Goal: Task Accomplishment & Management: Use online tool/utility

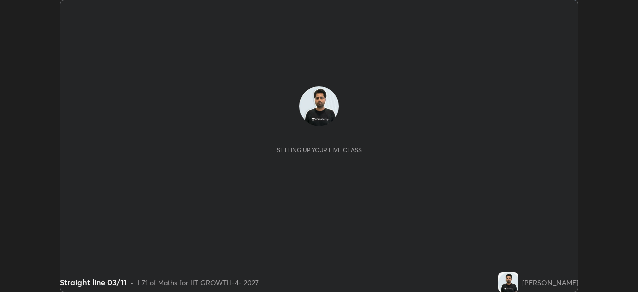
scroll to position [292, 638]
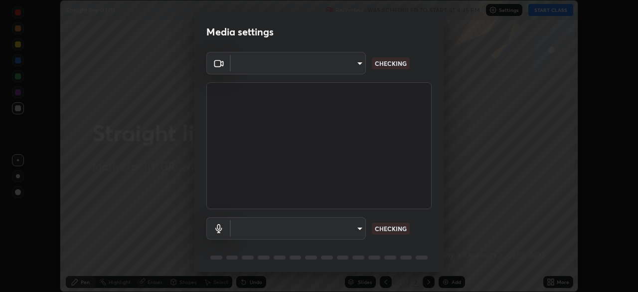
click at [285, 238] on body "Erase all Straight line 03/11 Recording WAS SCHEDULED TO START AT 4:45 PM Setti…" at bounding box center [319, 146] width 638 height 292
type input "17d2c207585f71db404e89a995004647405990faac99dbf05689083c50e95166"
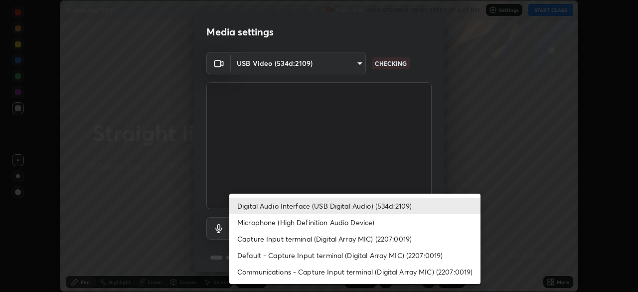
click at [253, 221] on li "Microphone (High Definition Audio Device)" at bounding box center [354, 222] width 251 height 16
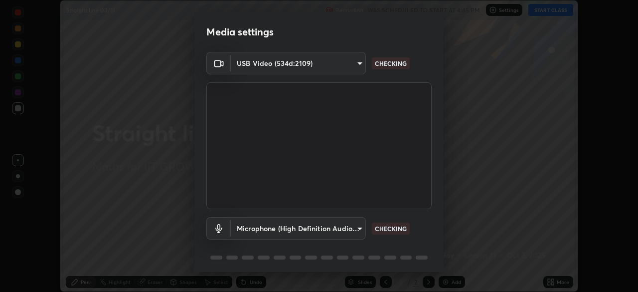
click at [254, 225] on li "Microphone (High Definition Audio Device)" at bounding box center [323, 224] width 188 height 9
click at [251, 229] on body "Erase all Straight line 03/11 Recording WAS SCHEDULED TO START AT 4:45 PM Setti…" at bounding box center [319, 146] width 638 height 292
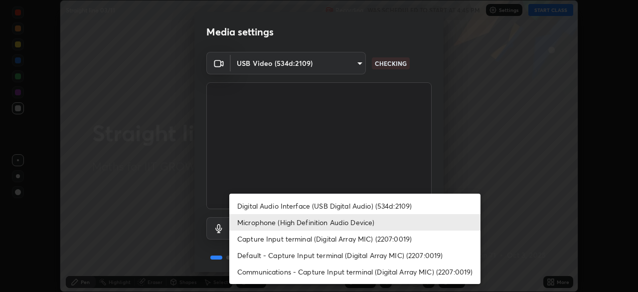
click at [257, 202] on li "Digital Audio Interface (USB Digital Audio) (534d:2109)" at bounding box center [354, 205] width 251 height 16
type input "6e93963290be9e002d36fcff9af5c9dc0fcdf2d6009eea6ab14cdaedc368ef8d"
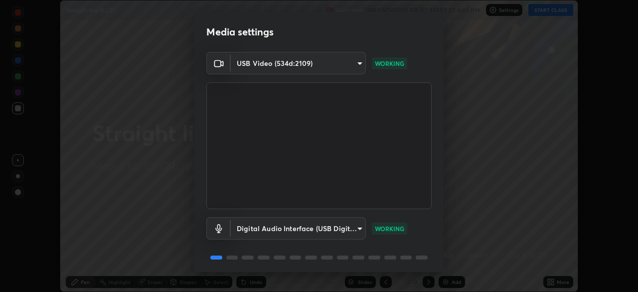
scroll to position [35, 0]
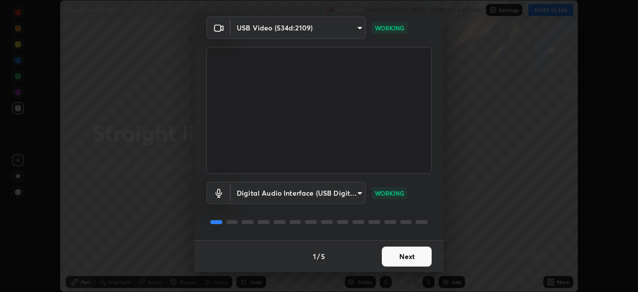
click at [401, 258] on button "Next" at bounding box center [407, 256] width 50 height 20
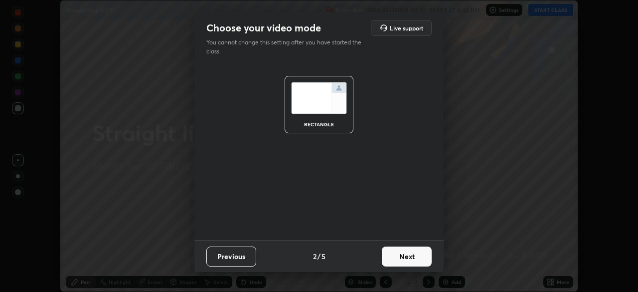
scroll to position [0, 0]
click at [414, 260] on button "Next" at bounding box center [407, 256] width 50 height 20
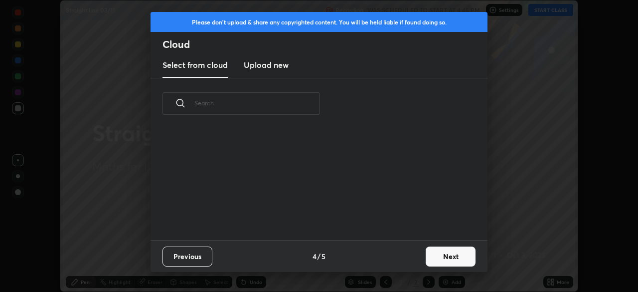
click at [428, 263] on button "Next" at bounding box center [451, 256] width 50 height 20
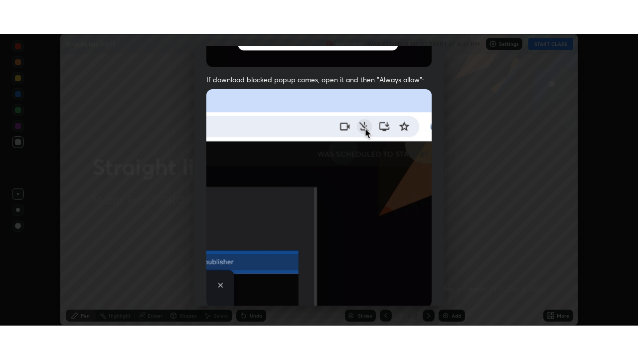
scroll to position [239, 0]
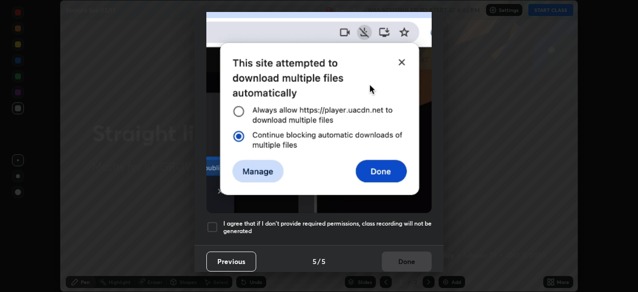
click at [211, 226] on div at bounding box center [212, 227] width 12 height 12
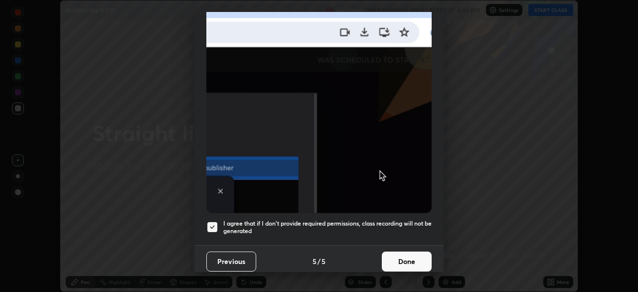
click at [394, 262] on button "Done" at bounding box center [407, 261] width 50 height 20
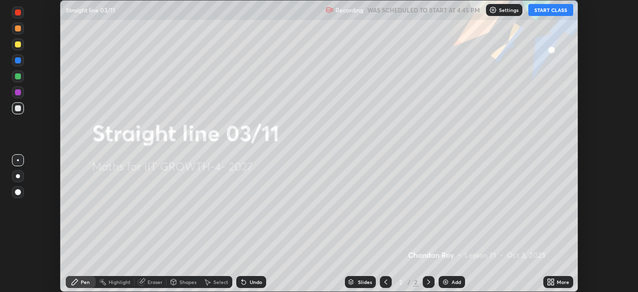
click at [551, 282] on icon at bounding box center [551, 282] width 8 height 8
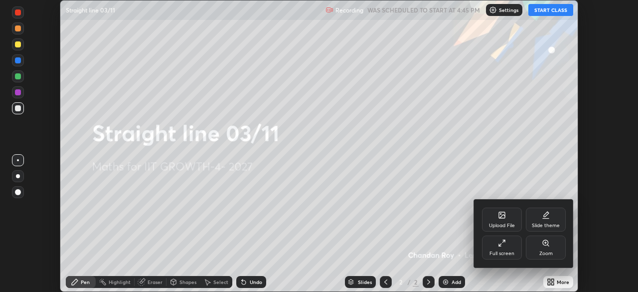
click at [505, 253] on div "Full screen" at bounding box center [501, 253] width 25 height 5
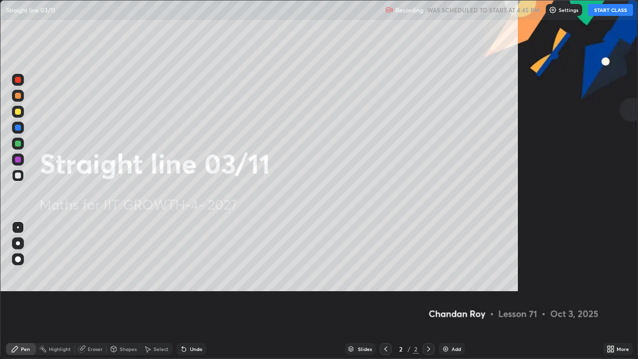
scroll to position [359, 638]
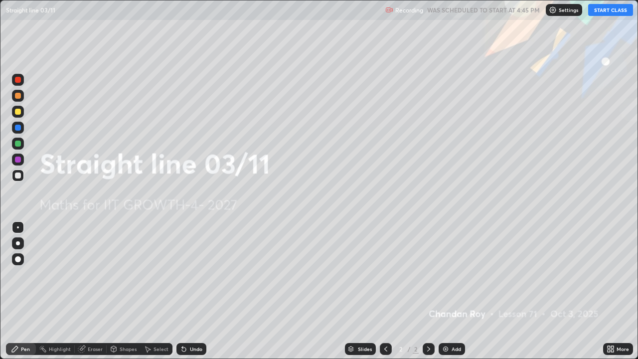
click at [607, 11] on button "START CLASS" at bounding box center [610, 10] width 45 height 12
click at [610, 291] on icon at bounding box center [609, 347] width 2 height 2
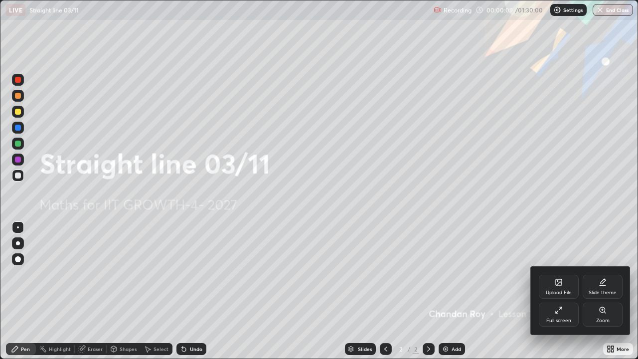
click at [555, 290] on div "Upload File" at bounding box center [559, 292] width 26 height 5
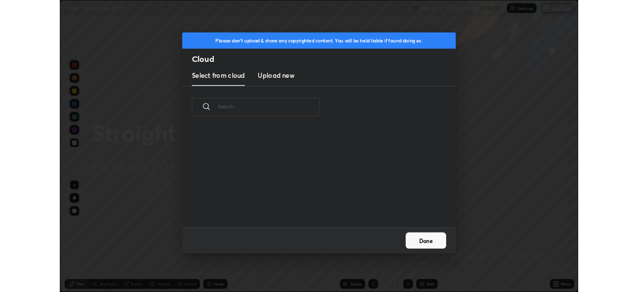
scroll to position [75, 320]
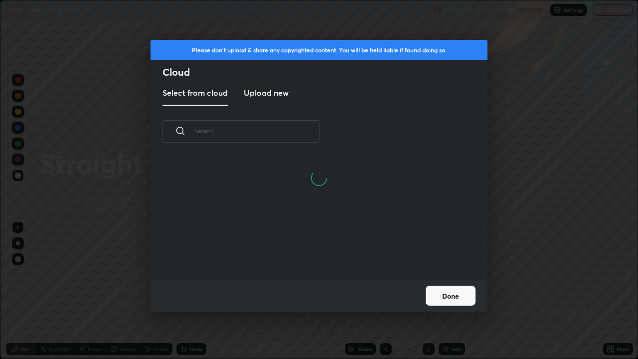
click at [283, 92] on h3 "Upload new" at bounding box center [266, 93] width 45 height 12
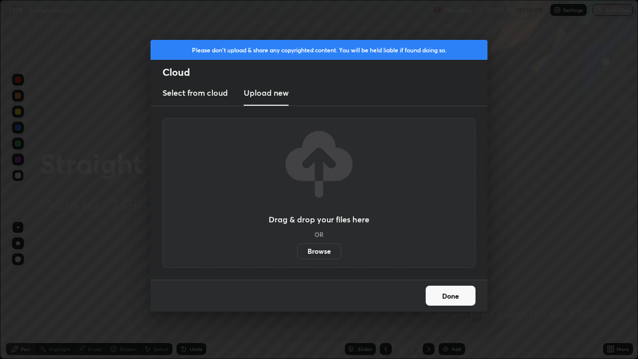
click at [327, 253] on label "Browse" at bounding box center [319, 251] width 44 height 16
click at [297, 253] on input "Browse" at bounding box center [297, 251] width 0 height 16
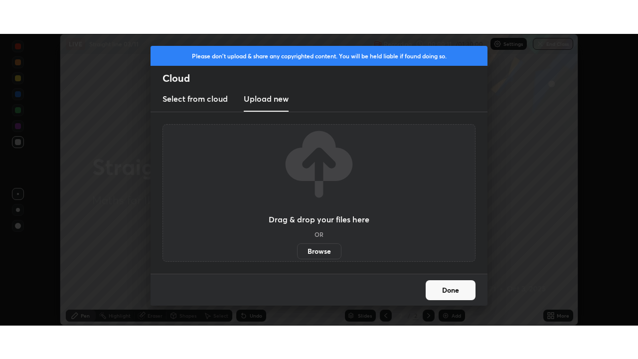
scroll to position [49552, 49206]
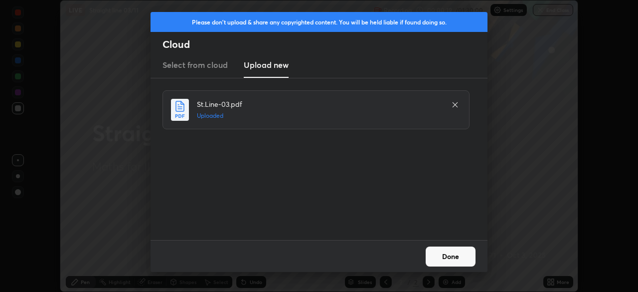
click at [459, 255] on button "Done" at bounding box center [451, 256] width 50 height 20
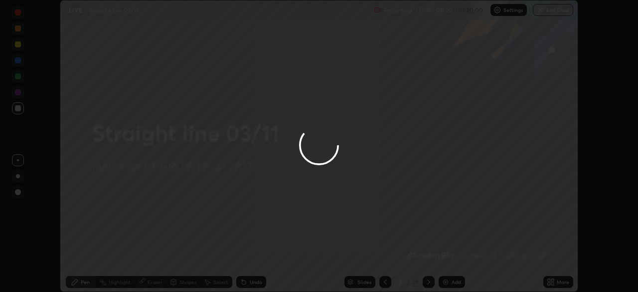
click at [552, 282] on icon at bounding box center [552, 283] width 2 height 2
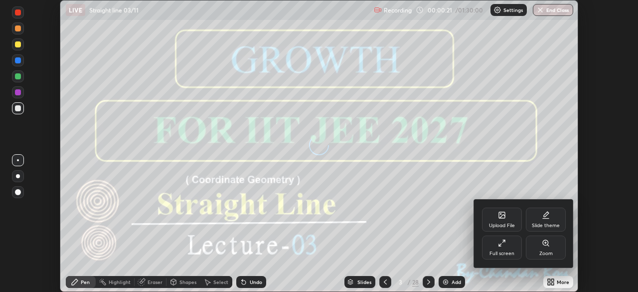
click at [511, 246] on div "Full screen" at bounding box center [502, 247] width 40 height 24
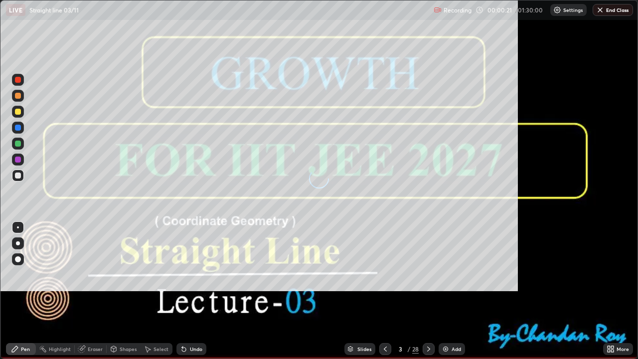
scroll to position [359, 638]
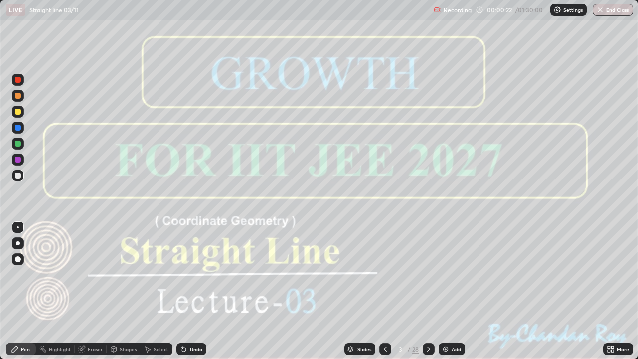
click at [429, 291] on icon at bounding box center [429, 349] width 8 height 8
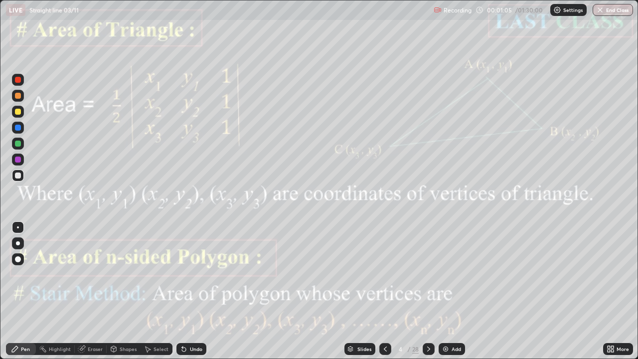
click at [428, 291] on icon at bounding box center [429, 349] width 8 height 8
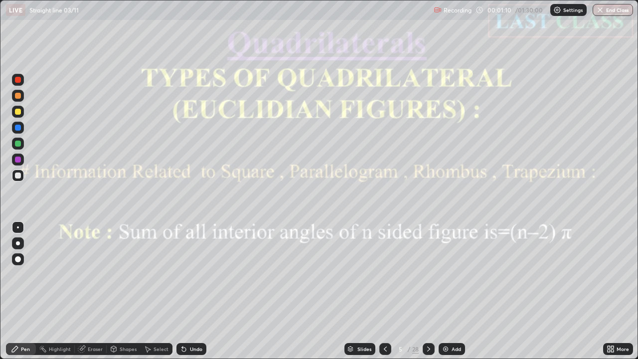
click at [427, 291] on icon at bounding box center [429, 349] width 8 height 8
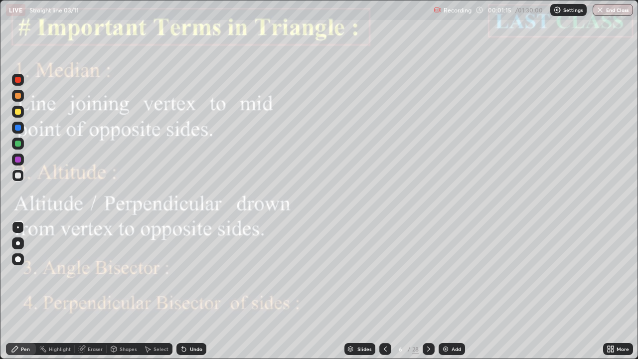
click at [59, 291] on div "Highlight" at bounding box center [60, 348] width 22 height 5
click at [426, 291] on icon at bounding box center [429, 349] width 8 height 8
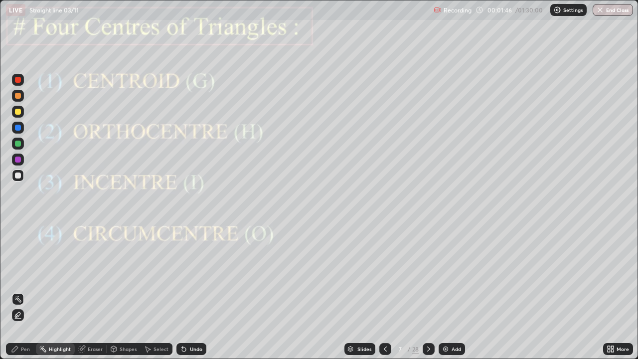
click at [429, 291] on icon at bounding box center [428, 348] width 3 height 5
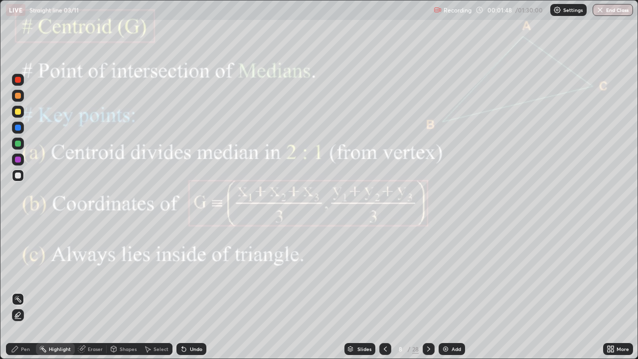
click at [384, 291] on icon at bounding box center [385, 349] width 8 height 8
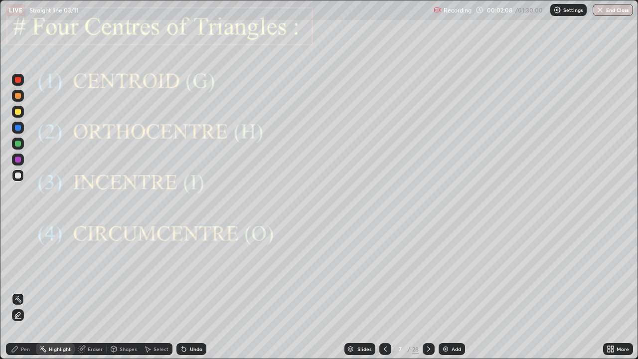
click at [428, 291] on icon at bounding box center [429, 349] width 8 height 8
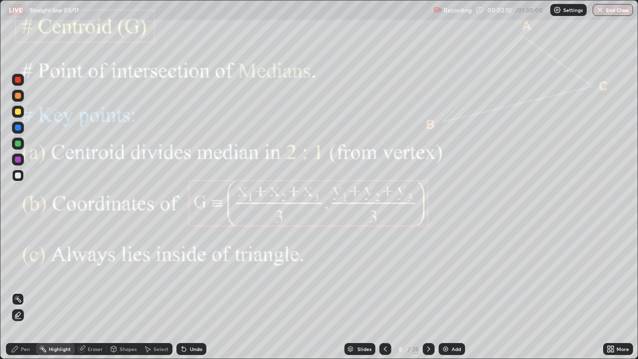
click at [385, 291] on div at bounding box center [385, 349] width 12 height 12
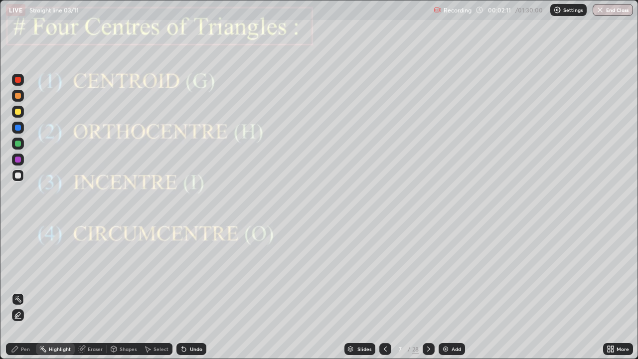
click at [428, 291] on icon at bounding box center [429, 349] width 8 height 8
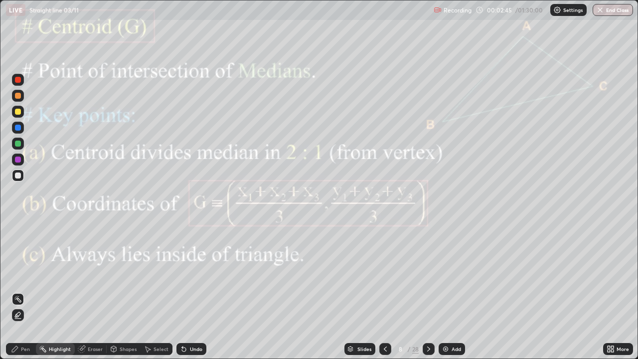
click at [124, 291] on div "Shapes" at bounding box center [128, 348] width 17 height 5
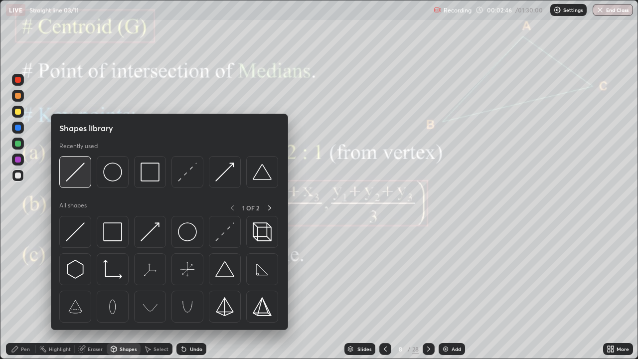
click at [74, 164] on img at bounding box center [75, 171] width 19 height 19
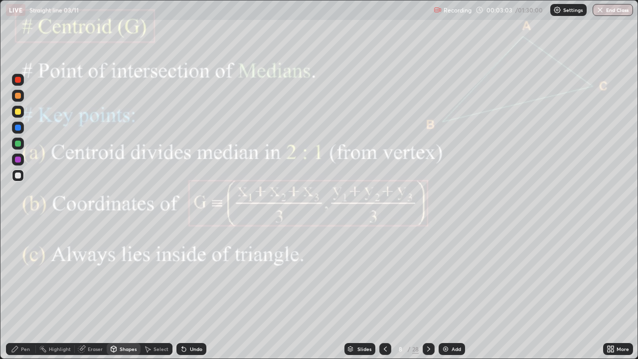
click at [25, 291] on div "Pen" at bounding box center [21, 349] width 30 height 12
click at [20, 155] on div at bounding box center [18, 160] width 12 height 12
click at [20, 80] on div at bounding box center [18, 80] width 6 height 6
click at [23, 291] on div "Pen" at bounding box center [25, 348] width 9 height 5
click at [194, 291] on div "Undo" at bounding box center [196, 348] width 12 height 5
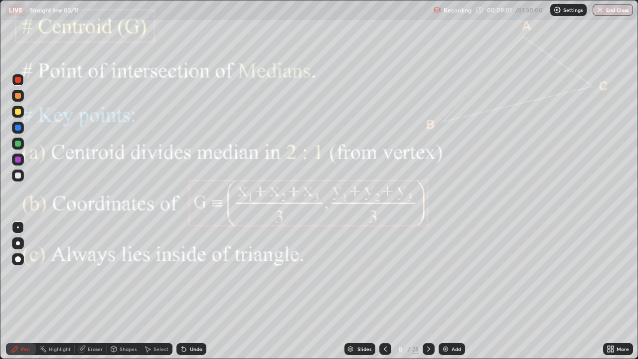
click at [428, 291] on icon at bounding box center [429, 349] width 8 height 8
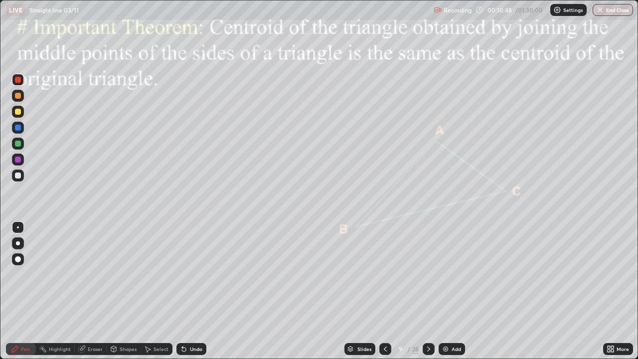
click at [12, 291] on icon at bounding box center [15, 349] width 8 height 8
click at [16, 161] on div at bounding box center [18, 160] width 6 height 6
click at [15, 148] on div at bounding box center [18, 144] width 12 height 12
click at [125, 291] on div "Shapes" at bounding box center [128, 348] width 17 height 5
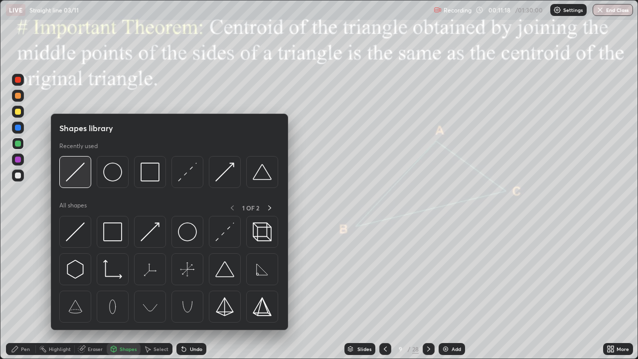
click at [72, 172] on img at bounding box center [75, 171] width 19 height 19
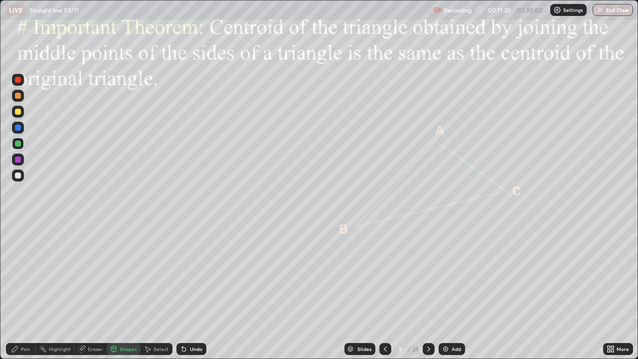
click at [17, 113] on div at bounding box center [18, 112] width 6 height 6
click at [17, 291] on div "Pen" at bounding box center [21, 349] width 30 height 12
click at [13, 177] on div at bounding box center [18, 175] width 12 height 12
click at [18, 97] on div at bounding box center [18, 96] width 6 height 6
click at [128, 291] on div "Shapes" at bounding box center [128, 348] width 17 height 5
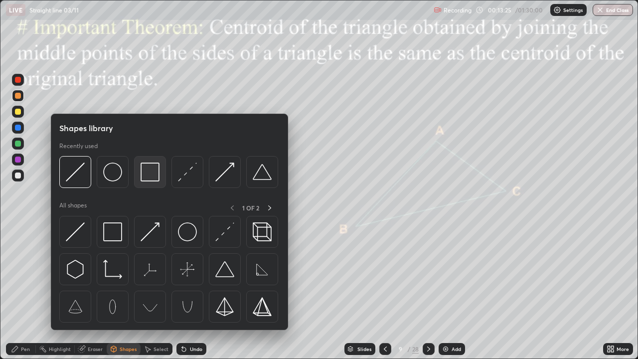
click at [145, 172] on img at bounding box center [150, 171] width 19 height 19
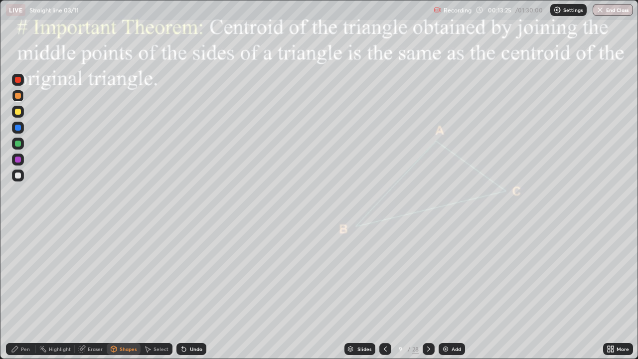
click at [17, 160] on div at bounding box center [18, 160] width 6 height 6
click at [426, 291] on icon at bounding box center [429, 349] width 8 height 8
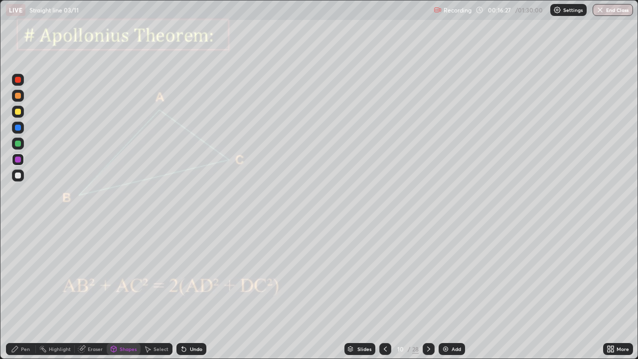
click at [20, 130] on div at bounding box center [18, 128] width 12 height 12
click at [192, 291] on div "Undo" at bounding box center [196, 348] width 12 height 5
click at [21, 291] on div "Pen" at bounding box center [21, 349] width 30 height 12
click at [19, 158] on div at bounding box center [18, 160] width 6 height 6
click at [16, 112] on div at bounding box center [18, 112] width 6 height 6
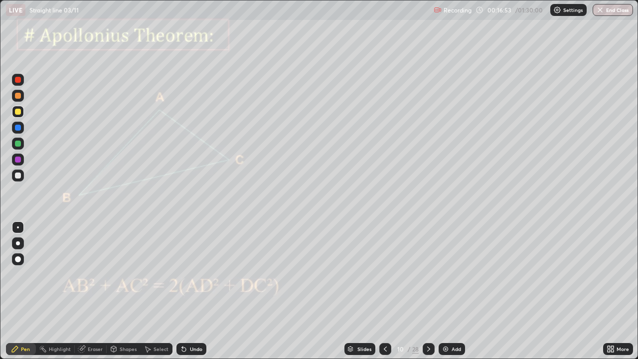
click at [125, 291] on div "Shapes" at bounding box center [128, 348] width 17 height 5
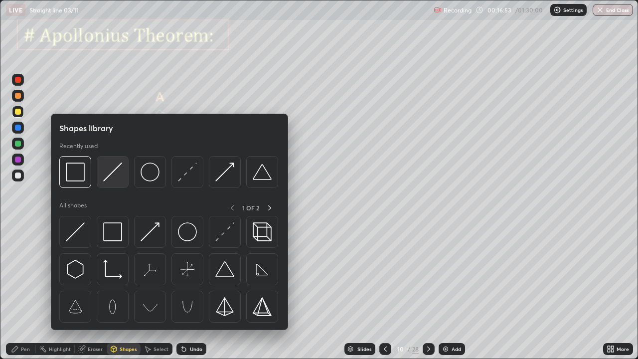
click at [110, 171] on img at bounding box center [112, 171] width 19 height 19
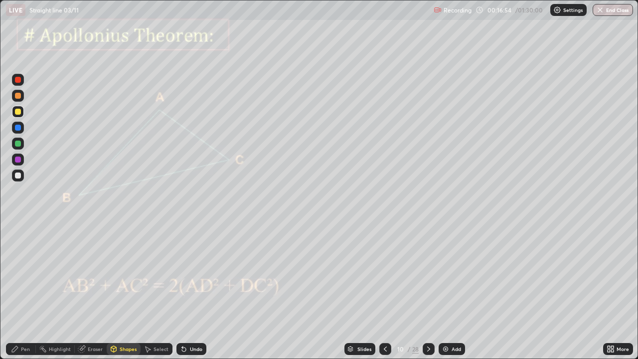
click at [22, 160] on div at bounding box center [18, 160] width 12 height 12
click at [24, 291] on div "Pen" at bounding box center [25, 348] width 9 height 5
click at [15, 142] on div at bounding box center [18, 144] width 6 height 6
click at [125, 291] on div "Shapes" at bounding box center [128, 348] width 17 height 5
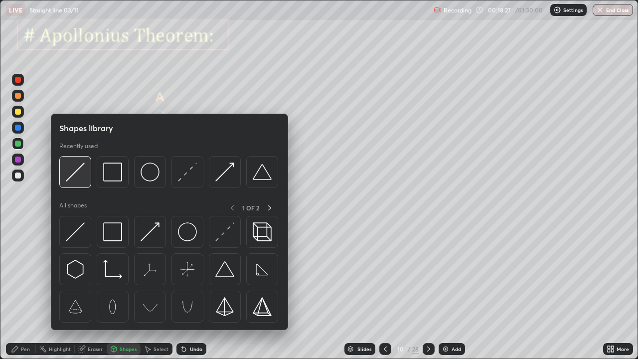
click at [77, 168] on img at bounding box center [75, 171] width 19 height 19
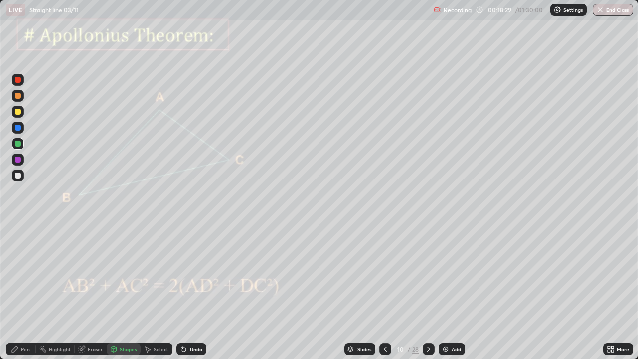
click at [18, 159] on div at bounding box center [18, 160] width 6 height 6
click at [24, 291] on div "Pen" at bounding box center [25, 348] width 9 height 5
click at [17, 144] on div at bounding box center [18, 144] width 6 height 6
click at [428, 291] on icon at bounding box center [429, 349] width 8 height 8
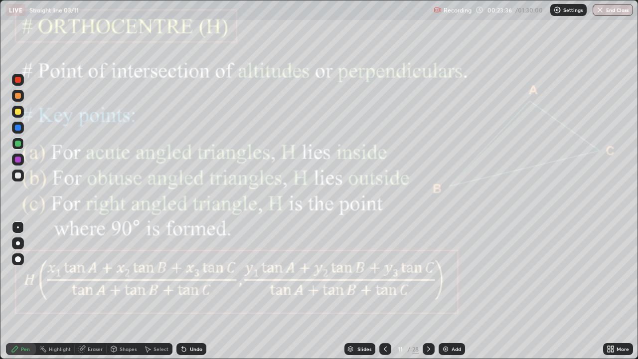
click at [12, 158] on div at bounding box center [18, 160] width 12 height 12
click at [120, 291] on div "Shapes" at bounding box center [128, 348] width 17 height 5
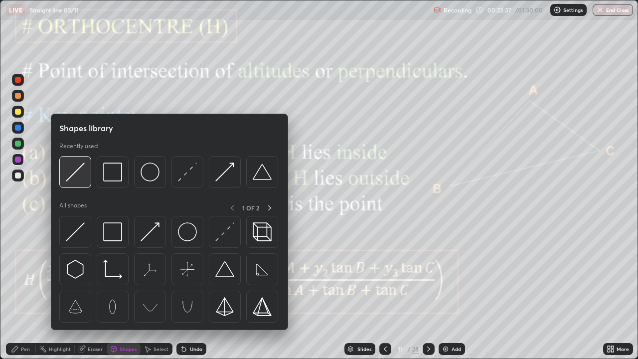
click at [78, 172] on img at bounding box center [75, 171] width 19 height 19
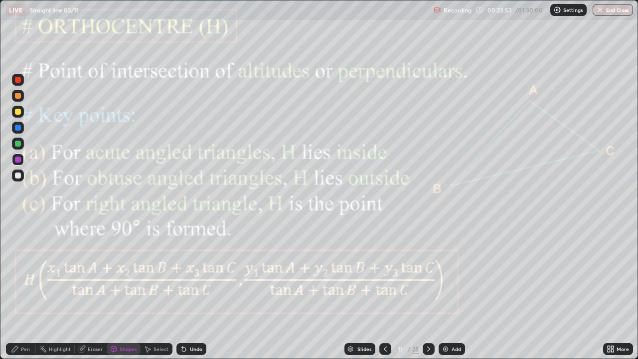
click at [19, 291] on div "Pen" at bounding box center [21, 349] width 30 height 12
click at [21, 171] on div at bounding box center [18, 175] width 12 height 12
click at [428, 291] on icon at bounding box center [429, 349] width 8 height 8
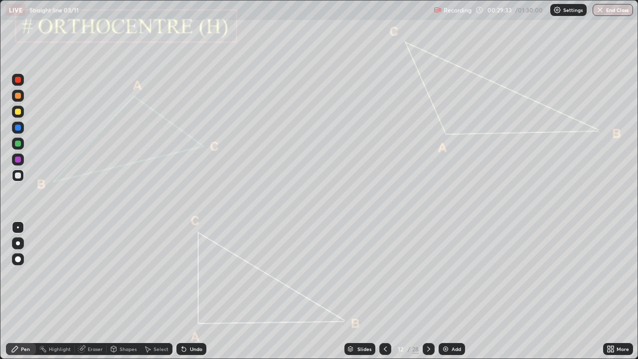
click at [129, 291] on div "Shapes" at bounding box center [128, 348] width 17 height 5
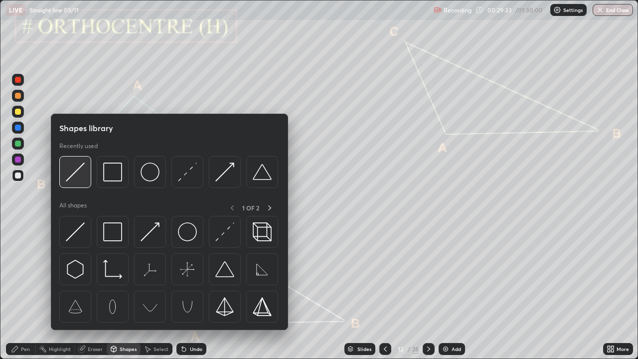
click at [78, 170] on img at bounding box center [75, 171] width 19 height 19
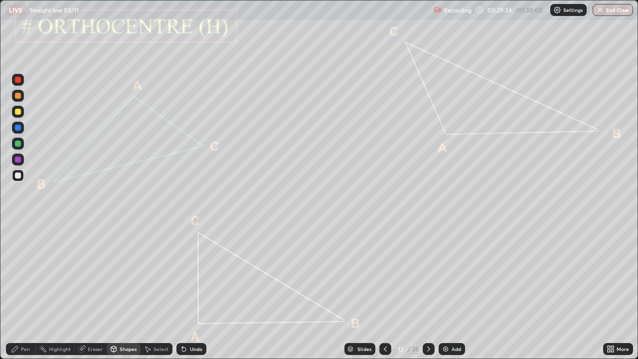
click at [20, 158] on div at bounding box center [18, 160] width 6 height 6
click at [16, 144] on div at bounding box center [18, 144] width 6 height 6
click at [28, 291] on div "Pen" at bounding box center [21, 349] width 30 height 12
click at [131, 291] on div "Shapes" at bounding box center [128, 348] width 17 height 5
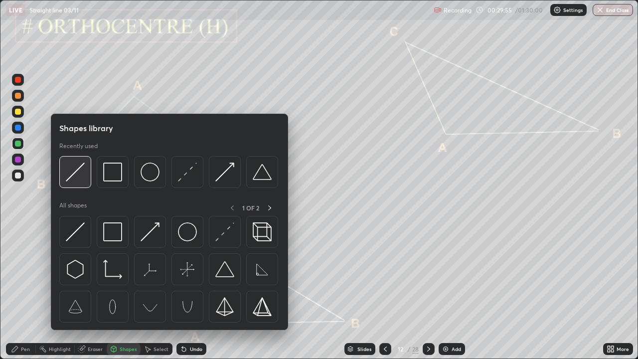
click at [68, 171] on img at bounding box center [75, 171] width 19 height 19
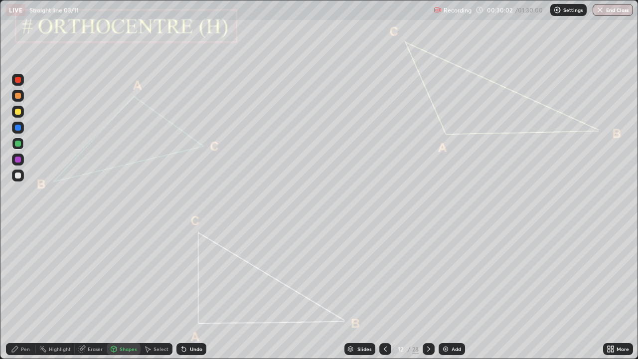
click at [127, 291] on div "Shapes" at bounding box center [124, 349] width 34 height 12
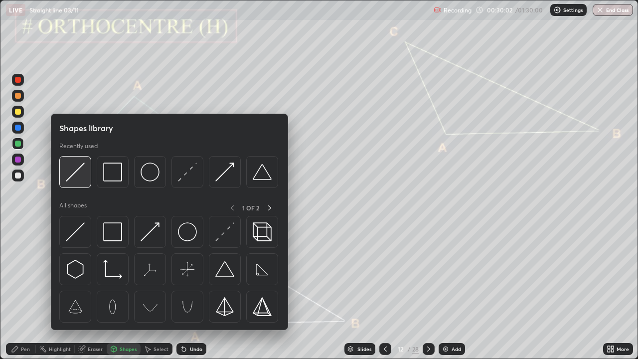
click at [68, 174] on img at bounding box center [75, 171] width 19 height 19
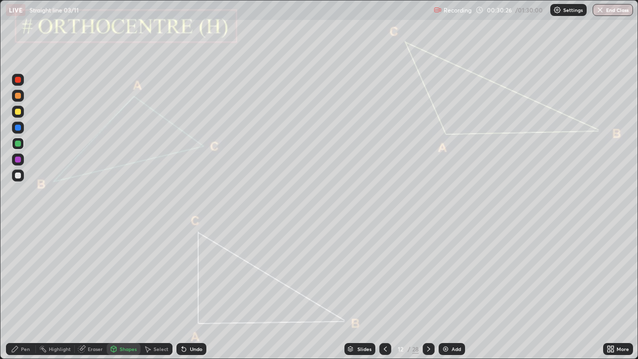
click at [21, 291] on div "Pen" at bounding box center [25, 348] width 9 height 5
click at [121, 291] on div "Shapes" at bounding box center [128, 348] width 17 height 5
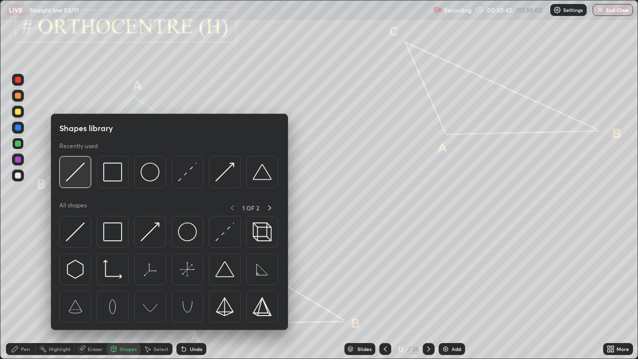
click at [75, 173] on img at bounding box center [75, 171] width 19 height 19
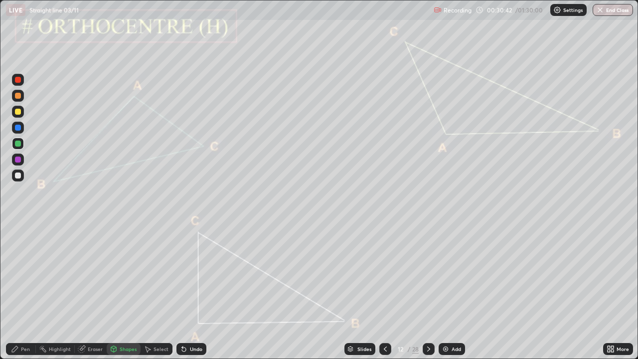
click at [21, 159] on div at bounding box center [18, 160] width 12 height 12
click at [16, 95] on div at bounding box center [18, 96] width 6 height 6
click at [127, 291] on div "Shapes" at bounding box center [128, 348] width 17 height 5
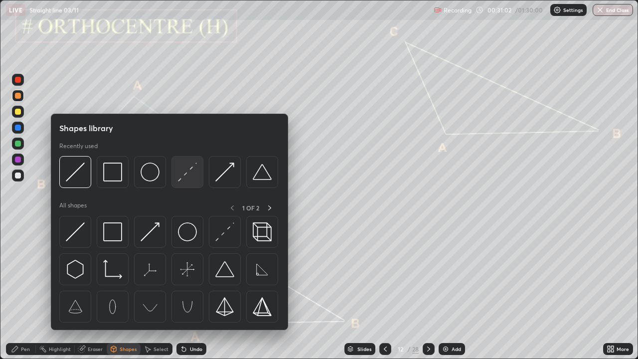
click at [190, 170] on img at bounding box center [187, 171] width 19 height 19
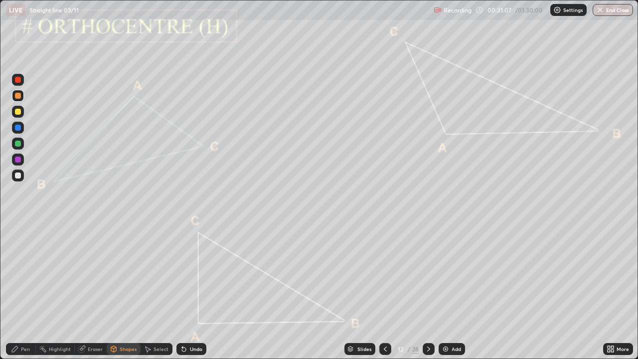
click at [17, 160] on div at bounding box center [18, 160] width 6 height 6
click at [131, 291] on div "Shapes" at bounding box center [124, 349] width 34 height 12
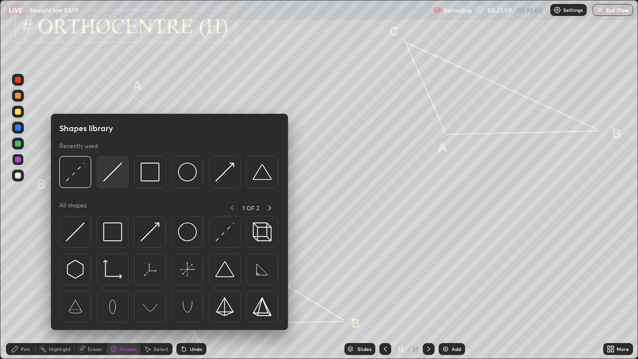
click at [113, 171] on img at bounding box center [112, 171] width 19 height 19
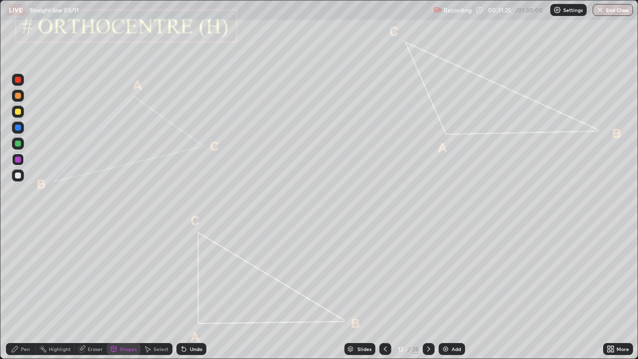
click at [19, 95] on div at bounding box center [18, 96] width 6 height 6
click at [125, 291] on div "Shapes" at bounding box center [128, 348] width 17 height 5
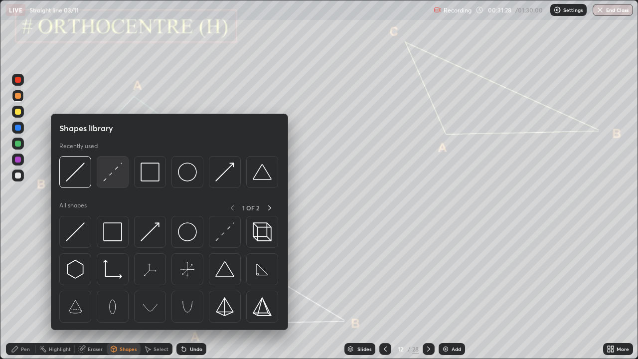
click at [115, 176] on img at bounding box center [112, 171] width 19 height 19
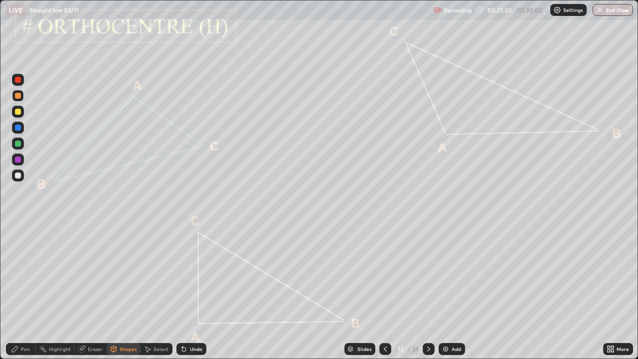
click at [193, 291] on div "Undo" at bounding box center [196, 348] width 12 height 5
click at [123, 291] on div "Shapes" at bounding box center [128, 348] width 17 height 5
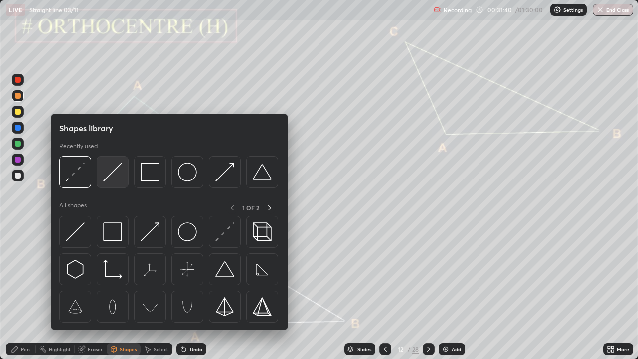
click at [113, 171] on img at bounding box center [112, 171] width 19 height 19
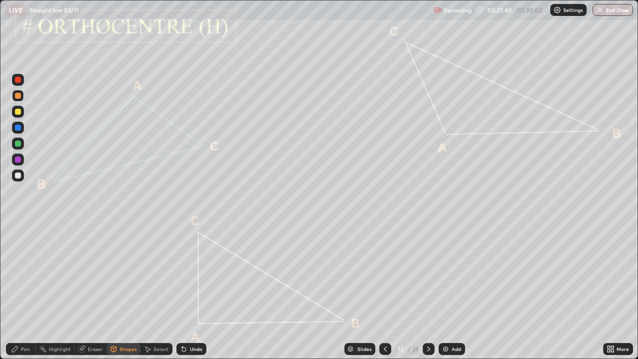
click at [17, 160] on div at bounding box center [18, 160] width 6 height 6
click at [25, 291] on div "Pen" at bounding box center [25, 348] width 9 height 5
click at [17, 149] on div at bounding box center [18, 144] width 12 height 12
click at [20, 159] on div at bounding box center [18, 160] width 6 height 6
click at [428, 291] on icon at bounding box center [429, 349] width 8 height 8
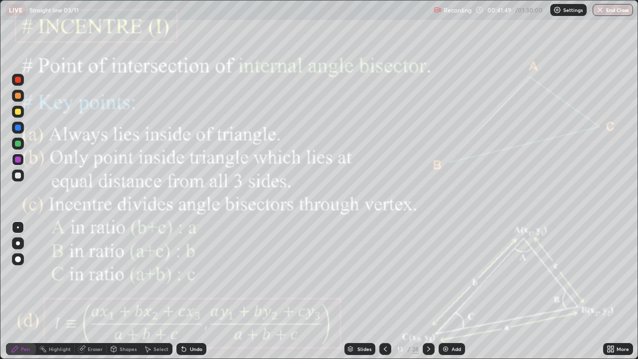
click at [125, 291] on div "Shapes" at bounding box center [128, 348] width 17 height 5
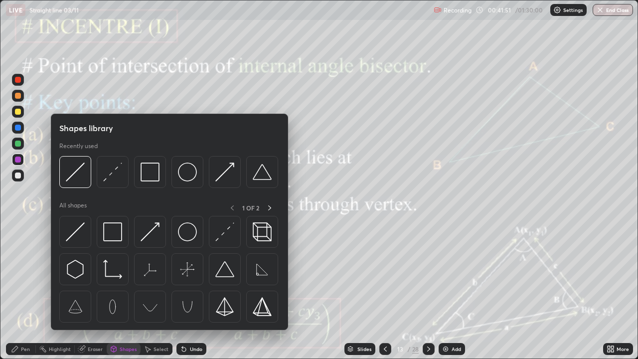
click at [22, 158] on div at bounding box center [18, 160] width 12 height 12
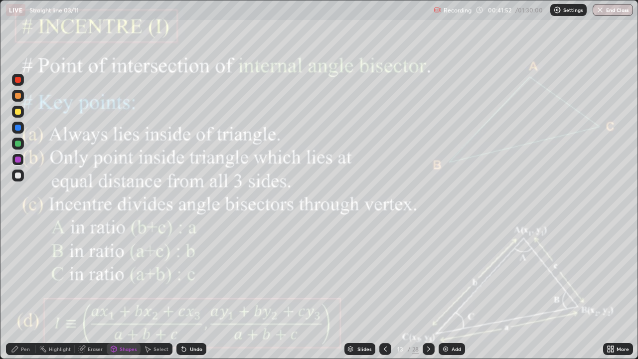
click at [123, 291] on div "Shapes" at bounding box center [124, 349] width 34 height 12
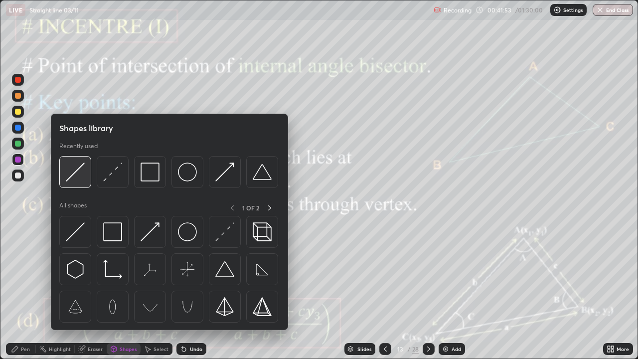
click at [73, 173] on img at bounding box center [75, 171] width 19 height 19
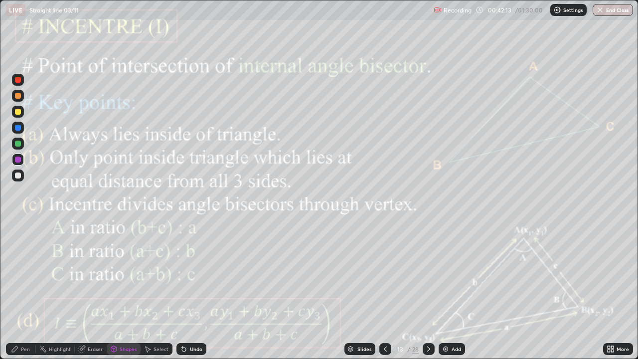
click at [27, 291] on div "Pen" at bounding box center [25, 348] width 9 height 5
click at [17, 143] on div at bounding box center [18, 144] width 6 height 6
click at [127, 291] on div "Shapes" at bounding box center [128, 348] width 17 height 5
click at [18, 160] on div at bounding box center [18, 160] width 6 height 6
click at [197, 291] on div "Undo" at bounding box center [196, 348] width 12 height 5
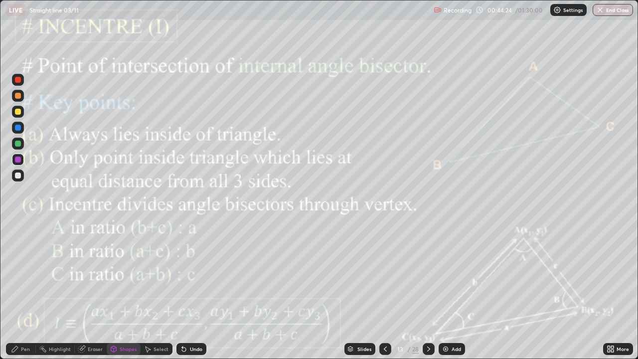
click at [21, 291] on div "Pen" at bounding box center [25, 348] width 9 height 5
click at [21, 176] on div at bounding box center [18, 175] width 12 height 12
click at [186, 291] on div "Undo" at bounding box center [191, 349] width 30 height 12
click at [194, 291] on div "Undo" at bounding box center [191, 349] width 30 height 12
click at [60, 291] on div "Highlight" at bounding box center [60, 348] width 22 height 5
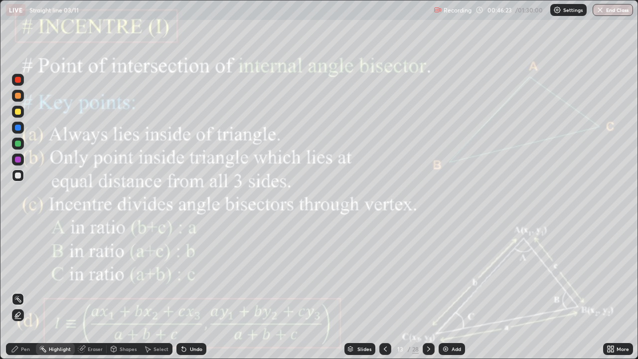
click at [15, 159] on div at bounding box center [18, 160] width 6 height 6
click at [20, 114] on div at bounding box center [18, 112] width 12 height 12
click at [20, 291] on div "Pen" at bounding box center [21, 349] width 30 height 12
click at [428, 291] on icon at bounding box center [428, 348] width 3 height 5
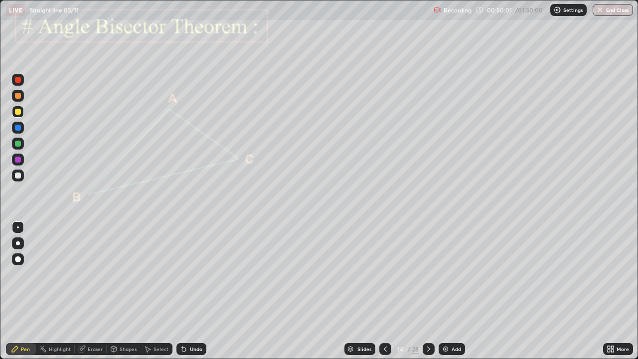
click at [127, 291] on div "Shapes" at bounding box center [128, 348] width 17 height 5
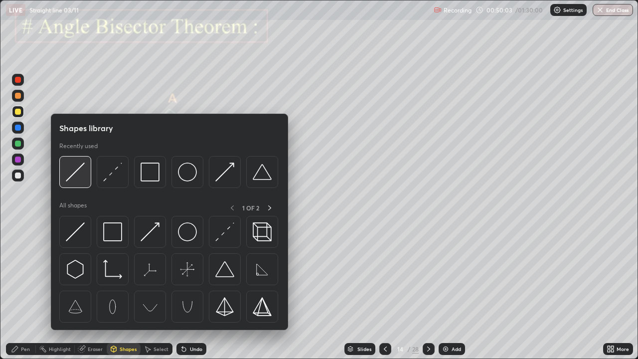
click at [76, 170] on img at bounding box center [75, 171] width 19 height 19
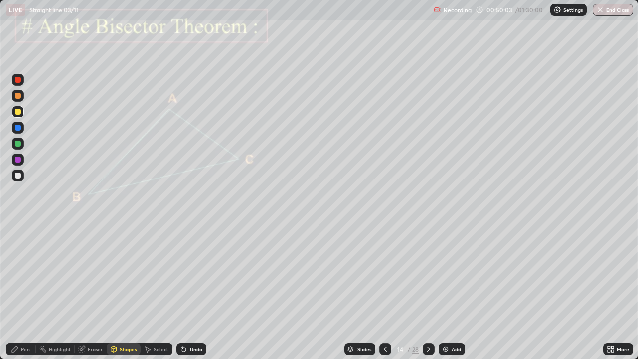
click at [17, 161] on div at bounding box center [18, 160] width 6 height 6
click at [24, 291] on div "Pen" at bounding box center [21, 349] width 30 height 12
click at [18, 143] on div at bounding box center [18, 144] width 6 height 6
click at [125, 291] on div "Shapes" at bounding box center [128, 348] width 17 height 5
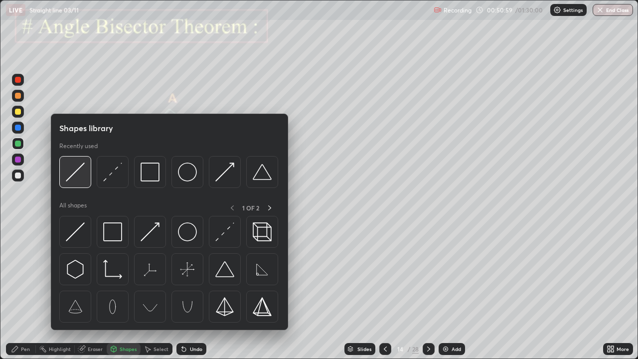
click at [67, 175] on img at bounding box center [75, 171] width 19 height 19
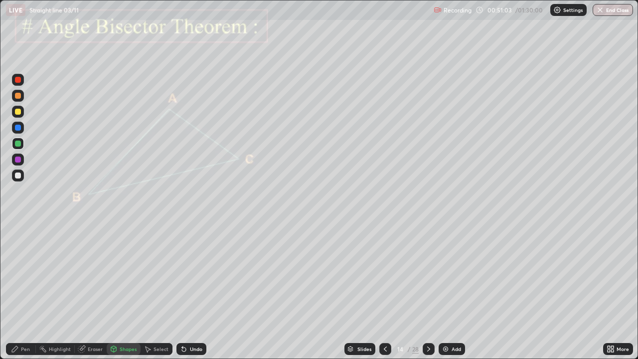
click at [19, 291] on div "Pen" at bounding box center [21, 349] width 30 height 12
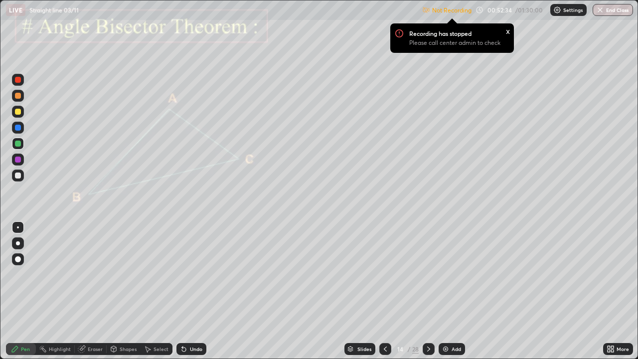
click at [509, 34] on div "x" at bounding box center [508, 30] width 4 height 10
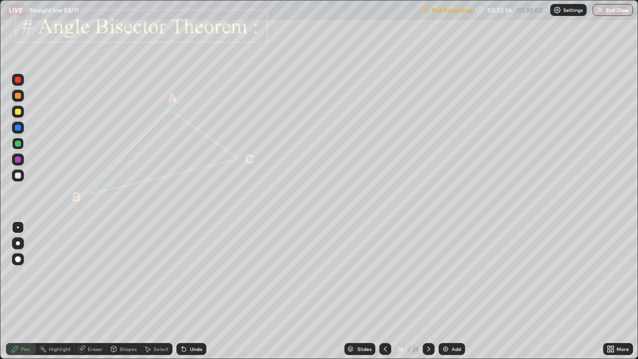
click at [566, 8] on p "Settings" at bounding box center [572, 9] width 19 height 5
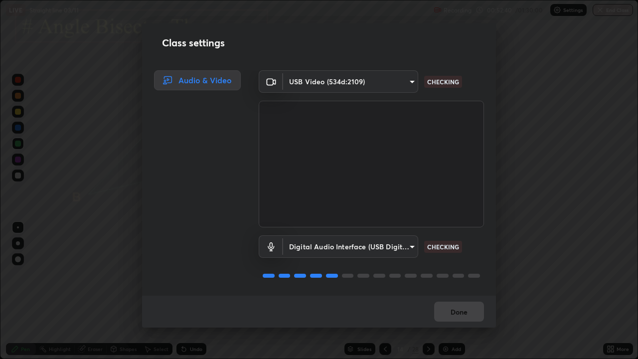
scroll to position [1, 0]
click at [451, 291] on button "Done" at bounding box center [459, 312] width 50 height 20
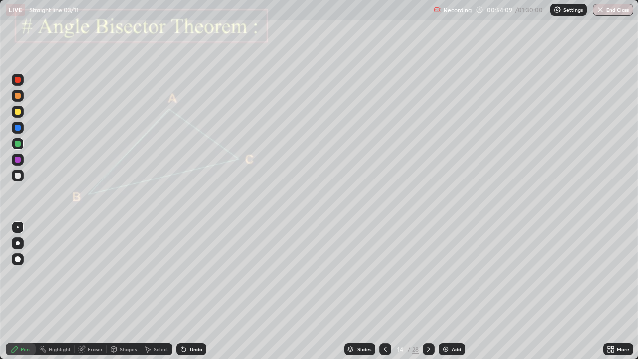
click at [428, 291] on icon at bounding box center [429, 349] width 8 height 8
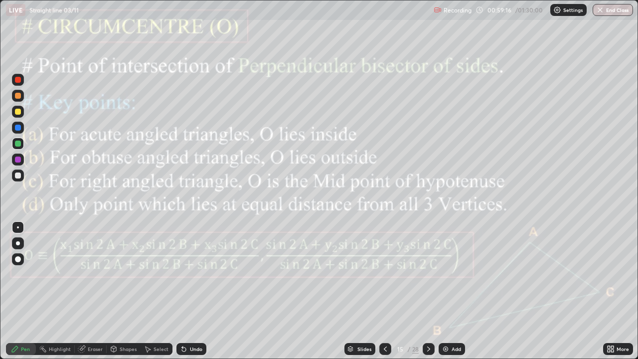
click at [20, 143] on div at bounding box center [18, 144] width 6 height 6
click at [428, 291] on icon at bounding box center [429, 349] width 8 height 8
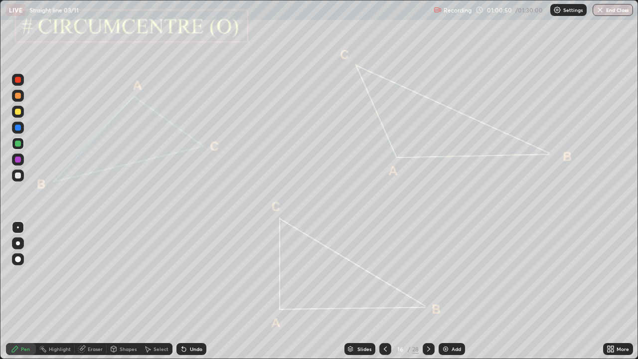
click at [124, 291] on div "Shapes" at bounding box center [128, 348] width 17 height 5
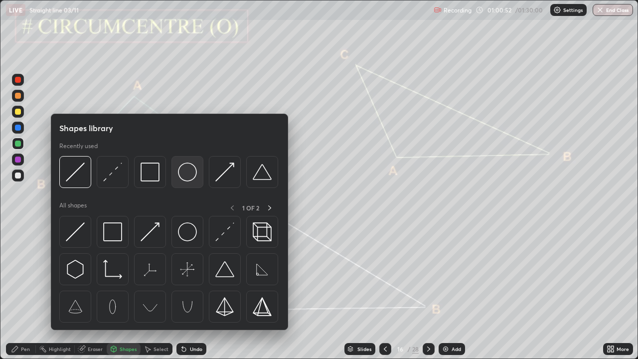
click at [180, 170] on img at bounding box center [187, 171] width 19 height 19
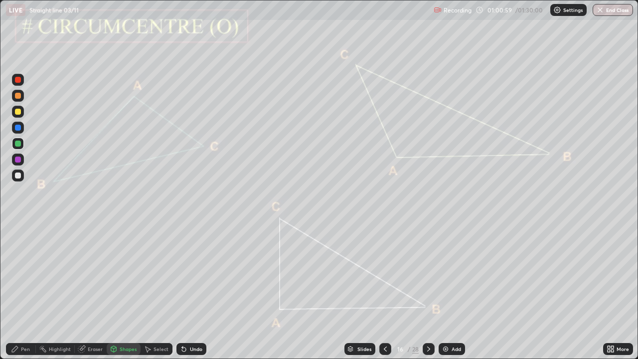
click at [152, 291] on div "Select" at bounding box center [157, 349] width 32 height 12
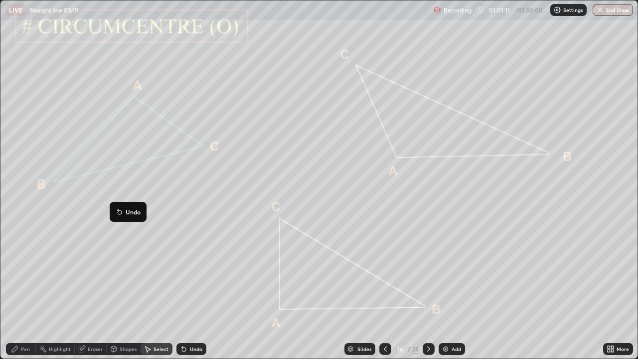
click at [62, 260] on div "0 ° Undo Copy Duplicate Duplicate to new slide Delete" at bounding box center [318, 179] width 637 height 358
click at [26, 291] on div "Pen" at bounding box center [21, 349] width 30 height 12
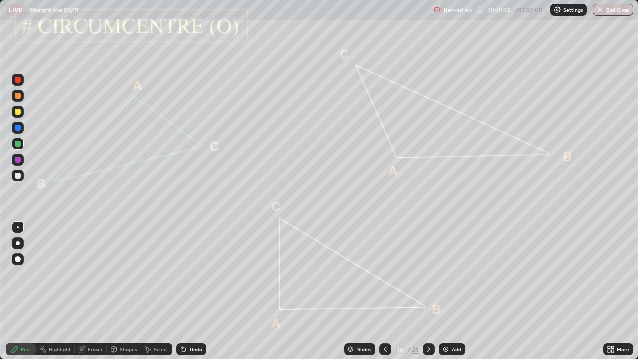
click at [18, 161] on div at bounding box center [18, 160] width 6 height 6
click at [123, 291] on div "Shapes" at bounding box center [128, 348] width 17 height 5
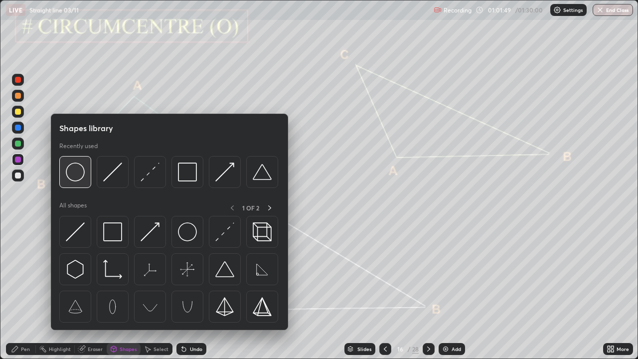
click at [76, 173] on img at bounding box center [75, 171] width 19 height 19
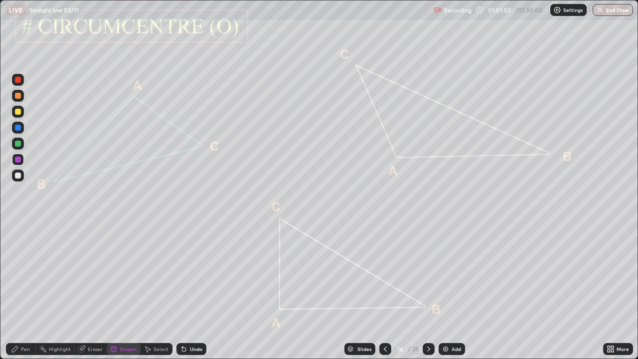
click at [18, 143] on div at bounding box center [18, 144] width 6 height 6
click at [156, 291] on div "Select" at bounding box center [161, 348] width 15 height 5
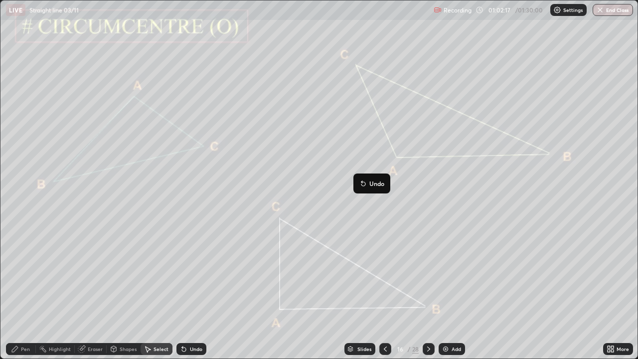
click at [343, 205] on div "0 ° Undo Copy Duplicate Duplicate to new slide Delete" at bounding box center [318, 179] width 637 height 358
click at [23, 291] on div "Pen" at bounding box center [25, 348] width 9 height 5
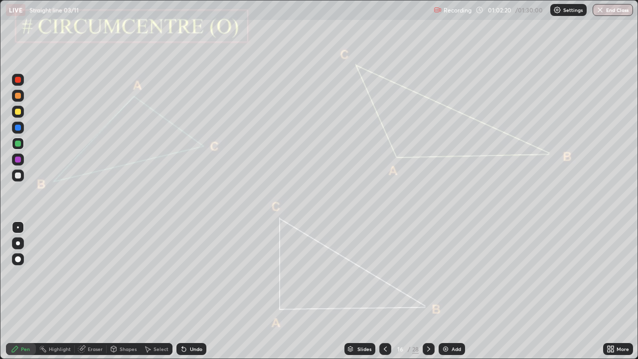
click at [19, 160] on div at bounding box center [18, 160] width 6 height 6
click at [190, 291] on div "Undo" at bounding box center [196, 348] width 12 height 5
click at [124, 291] on div "Shapes" at bounding box center [128, 348] width 17 height 5
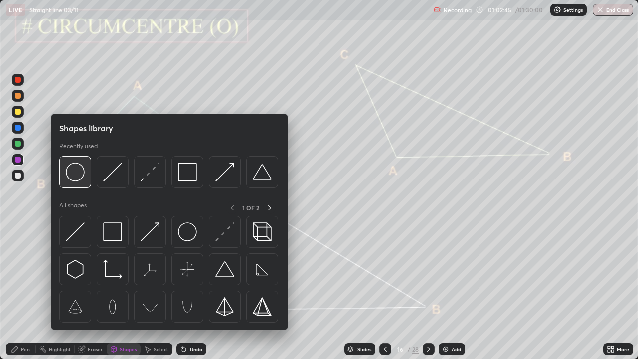
click at [77, 174] on img at bounding box center [75, 171] width 19 height 19
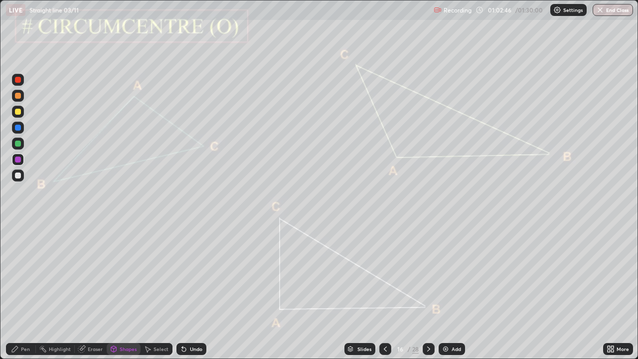
click at [19, 145] on div at bounding box center [18, 144] width 6 height 6
click at [155, 291] on div "Select" at bounding box center [161, 348] width 15 height 5
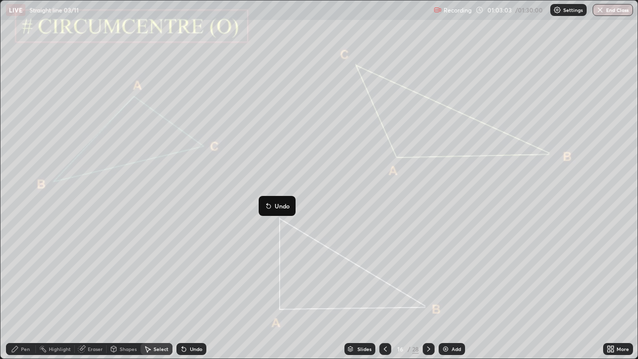
click at [209, 257] on div "0 ° Undo Copy Duplicate Duplicate to new slide Delete" at bounding box center [318, 179] width 637 height 358
click at [152, 291] on div "Select" at bounding box center [157, 349] width 32 height 12
click at [25, 291] on div "Pen" at bounding box center [25, 348] width 9 height 5
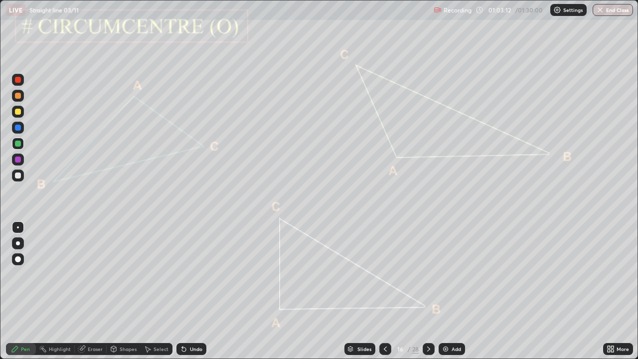
click at [17, 160] on div at bounding box center [18, 160] width 6 height 6
click at [54, 291] on div "Highlight" at bounding box center [60, 348] width 22 height 5
click at [429, 291] on icon at bounding box center [429, 349] width 8 height 8
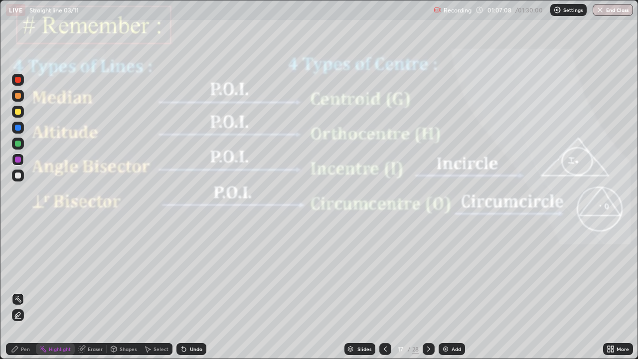
click at [21, 291] on div "Pen" at bounding box center [25, 348] width 9 height 5
click at [59, 291] on div "Highlight" at bounding box center [60, 348] width 22 height 5
click at [433, 291] on div at bounding box center [429, 349] width 12 height 20
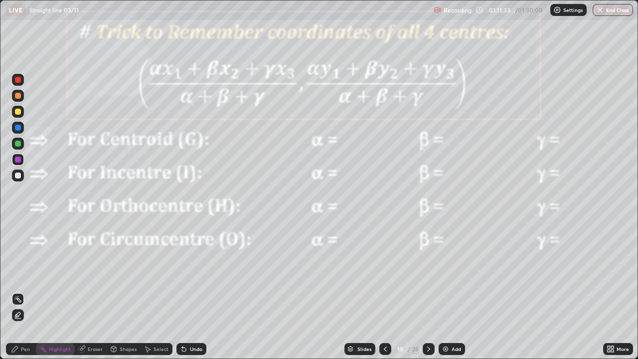
click at [13, 157] on div at bounding box center [18, 160] width 12 height 12
click at [23, 291] on div "Pen" at bounding box center [25, 348] width 9 height 5
click at [19, 239] on div at bounding box center [18, 243] width 12 height 12
click at [17, 144] on div at bounding box center [18, 144] width 6 height 6
click at [428, 291] on icon at bounding box center [429, 349] width 8 height 8
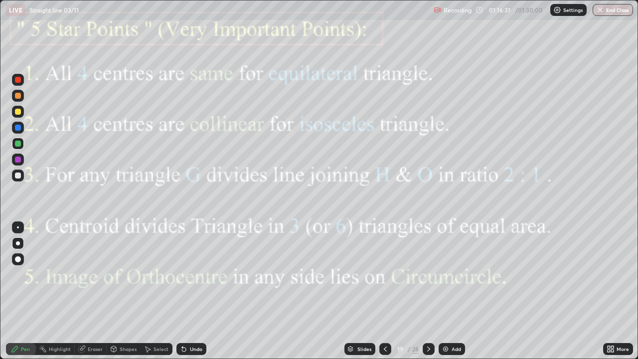
click at [426, 291] on icon at bounding box center [429, 349] width 8 height 8
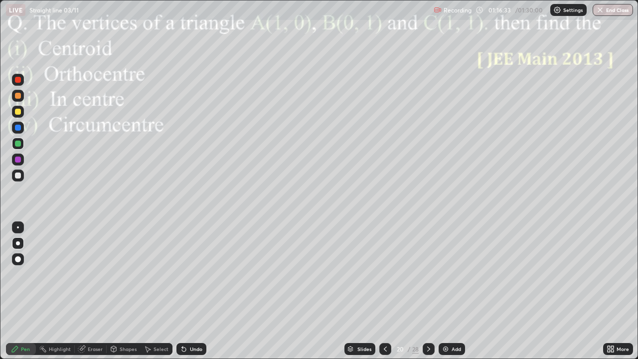
click at [383, 291] on icon at bounding box center [385, 349] width 8 height 8
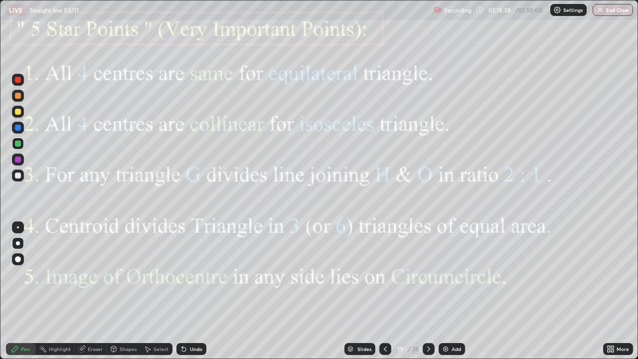
click at [15, 159] on div at bounding box center [18, 160] width 6 height 6
click at [194, 291] on div "Undo" at bounding box center [196, 348] width 12 height 5
click at [17, 176] on div at bounding box center [18, 175] width 6 height 6
click at [384, 291] on icon at bounding box center [385, 349] width 8 height 8
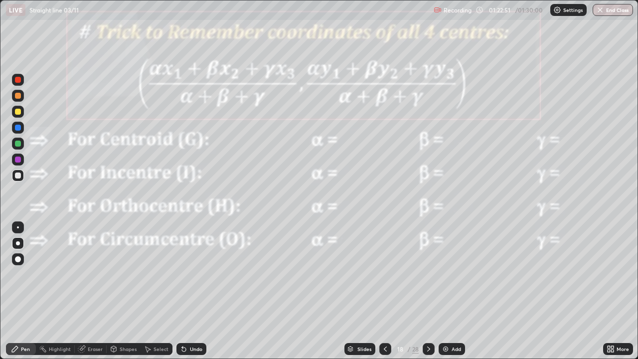
click at [428, 291] on div at bounding box center [429, 349] width 12 height 12
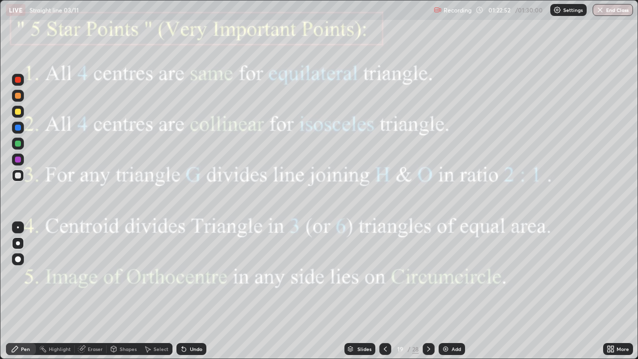
click at [428, 291] on icon at bounding box center [429, 349] width 8 height 8
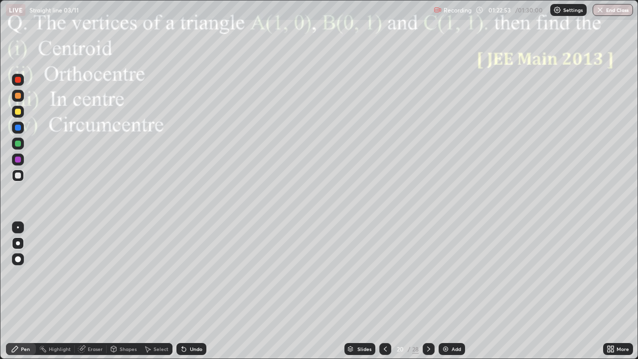
click at [385, 291] on icon at bounding box center [385, 349] width 8 height 8
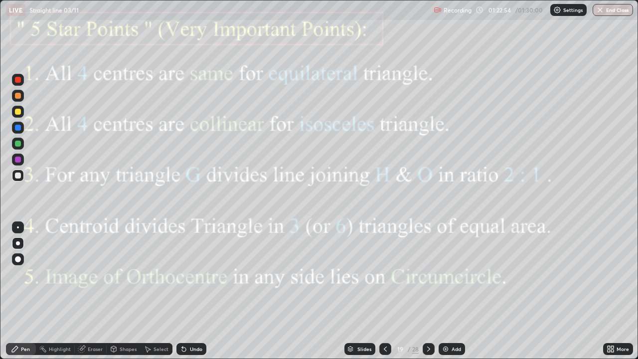
click at [449, 291] on img at bounding box center [446, 349] width 8 height 8
click at [122, 291] on div "Shapes" at bounding box center [128, 348] width 17 height 5
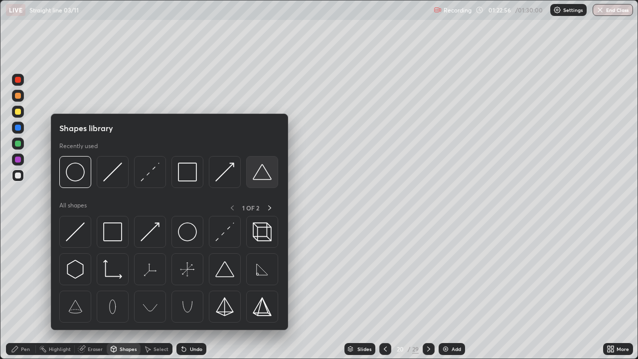
click at [260, 171] on img at bounding box center [262, 171] width 19 height 19
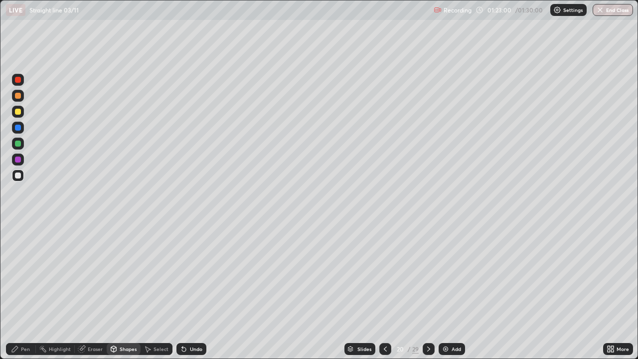
click at [121, 291] on div "Shapes" at bounding box center [128, 348] width 17 height 5
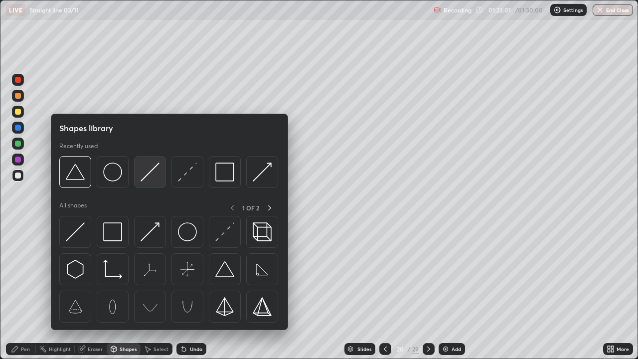
click at [150, 173] on img at bounding box center [150, 171] width 19 height 19
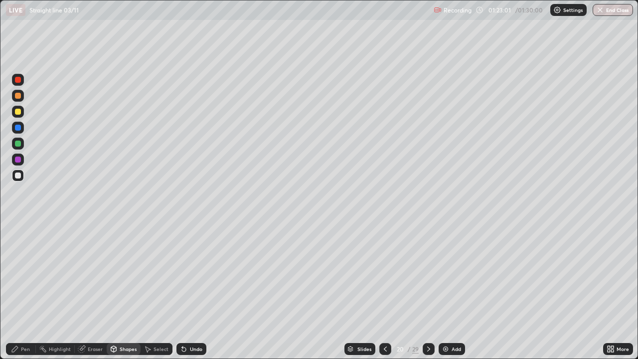
click at [18, 160] on div at bounding box center [18, 160] width 6 height 6
click at [22, 291] on div "Pen" at bounding box center [25, 348] width 9 height 5
click at [15, 145] on div at bounding box center [18, 144] width 6 height 6
click at [18, 227] on div at bounding box center [18, 227] width 2 height 2
click at [61, 291] on div "Highlight" at bounding box center [60, 348] width 22 height 5
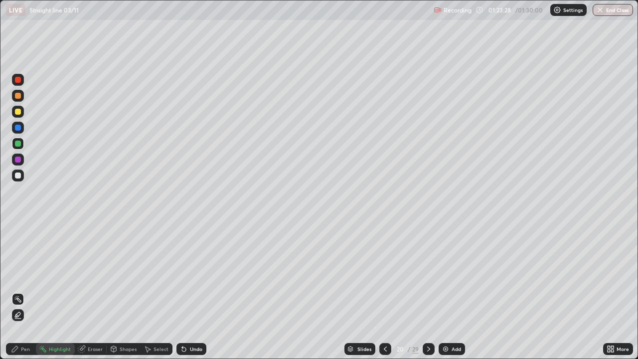
click at [20, 291] on div "Pen" at bounding box center [21, 349] width 30 height 12
click at [22, 179] on div at bounding box center [18, 175] width 12 height 12
click at [187, 291] on div "Undo" at bounding box center [191, 349] width 30 height 12
click at [189, 291] on div "Undo" at bounding box center [191, 349] width 30 height 12
click at [188, 291] on div "Undo" at bounding box center [191, 349] width 30 height 12
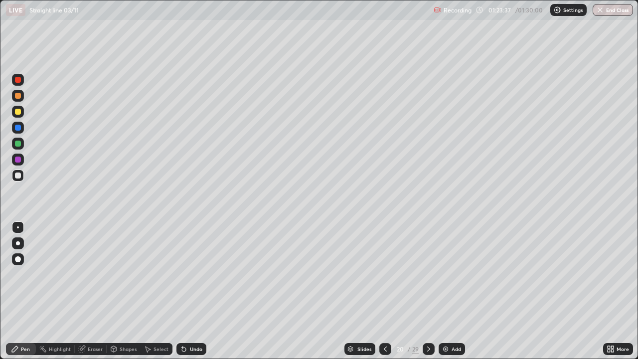
click at [189, 291] on div "Undo" at bounding box center [191, 349] width 30 height 12
click at [58, 291] on div "Highlight" at bounding box center [60, 348] width 22 height 5
click at [93, 291] on div "Eraser" at bounding box center [95, 348] width 15 height 5
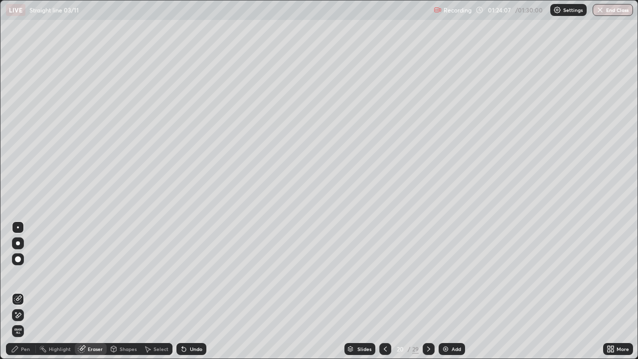
click at [60, 291] on div "Highlight" at bounding box center [60, 348] width 22 height 5
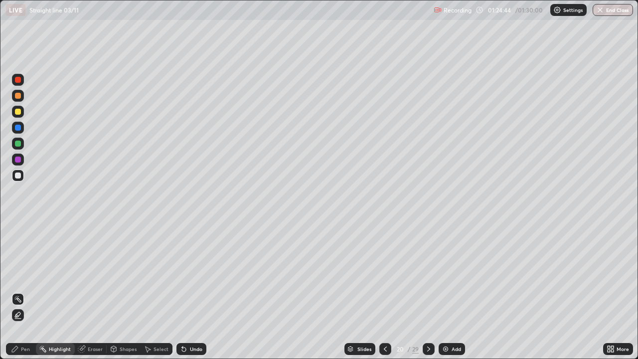
click at [25, 291] on div "Pen" at bounding box center [25, 348] width 9 height 5
click at [163, 291] on div "Select" at bounding box center [157, 349] width 32 height 12
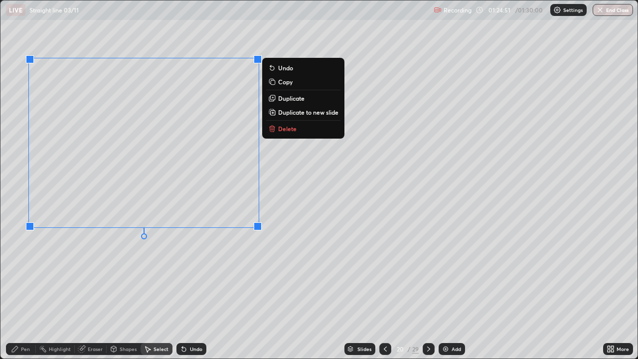
click at [163, 284] on div "0 ° Undo Copy Duplicate Duplicate to new slide Delete" at bounding box center [318, 179] width 637 height 358
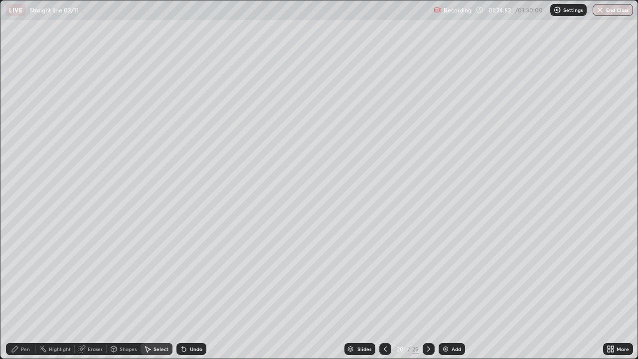
click at [127, 291] on div "Shapes" at bounding box center [128, 348] width 17 height 5
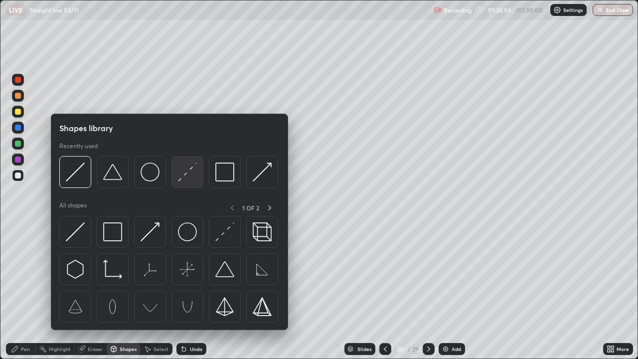
click at [187, 175] on img at bounding box center [187, 171] width 19 height 19
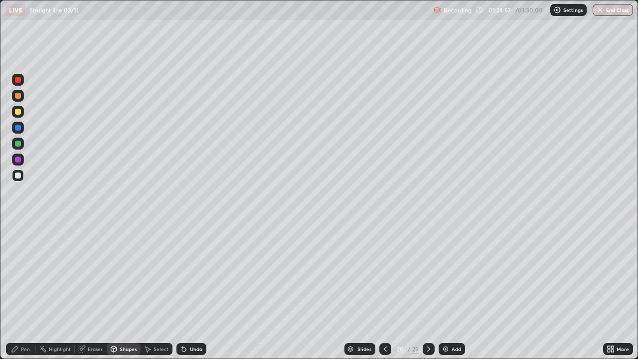
click at [128, 291] on div "Shapes" at bounding box center [128, 348] width 17 height 5
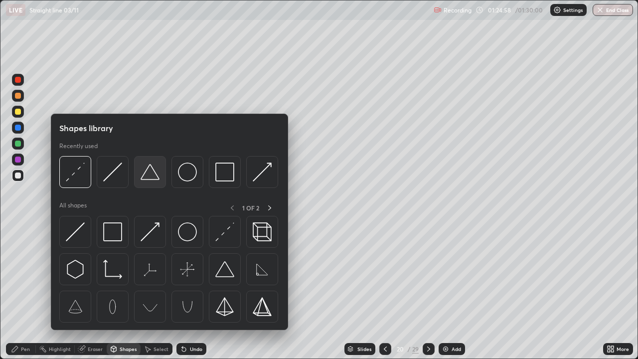
click at [150, 175] on img at bounding box center [150, 171] width 19 height 19
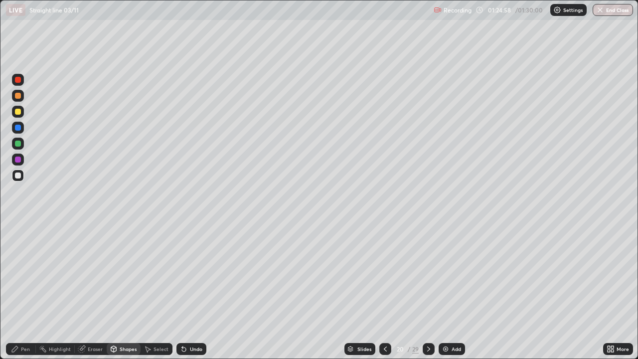
click at [19, 177] on div at bounding box center [18, 175] width 6 height 6
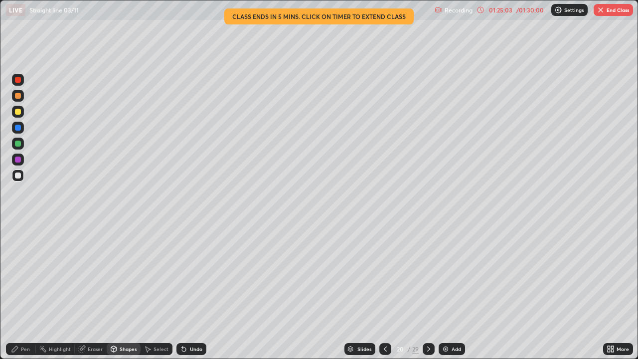
click at [128, 291] on div "Shapes" at bounding box center [128, 348] width 17 height 5
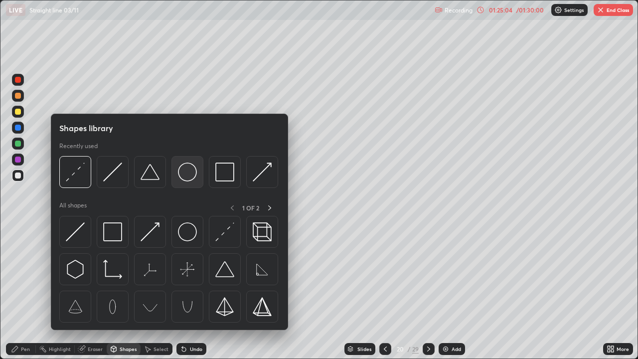
click at [184, 179] on img at bounding box center [187, 171] width 19 height 19
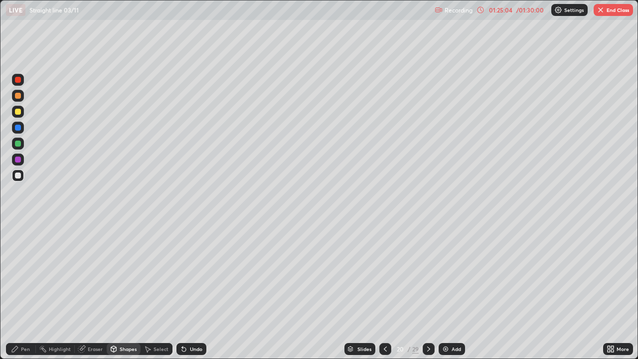
click at [17, 161] on div at bounding box center [18, 160] width 6 height 6
click at [157, 291] on div "Select" at bounding box center [157, 349] width 32 height 12
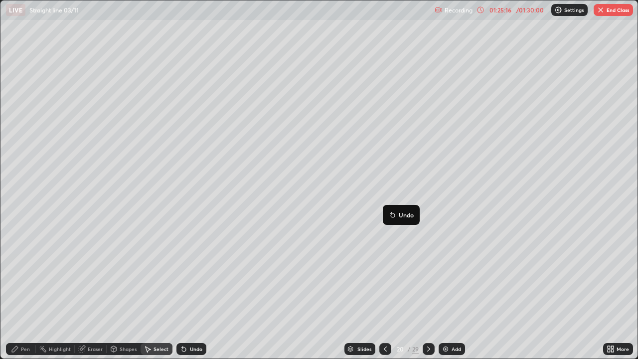
click at [339, 277] on div "0 ° Undo Copy Duplicate Duplicate to new slide Delete" at bounding box center [318, 179] width 637 height 358
click at [14, 291] on div "Pen" at bounding box center [21, 349] width 30 height 12
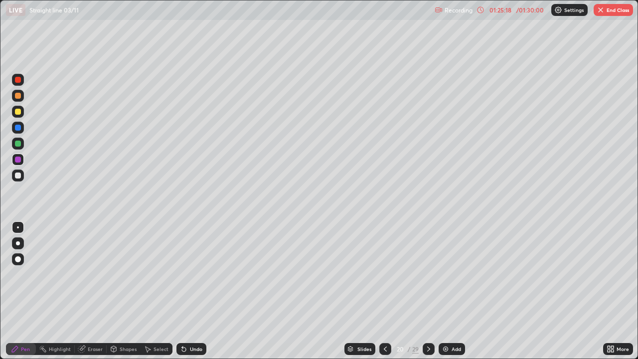
click at [18, 146] on div at bounding box center [18, 144] width 6 height 6
click at [18, 114] on div at bounding box center [18, 112] width 6 height 6
click at [125, 291] on div "Shapes" at bounding box center [128, 348] width 17 height 5
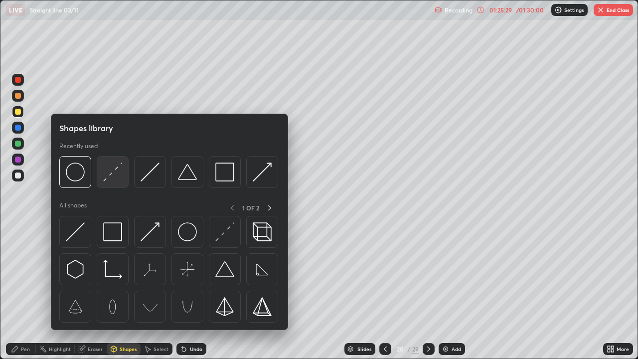
click at [118, 168] on img at bounding box center [112, 171] width 19 height 19
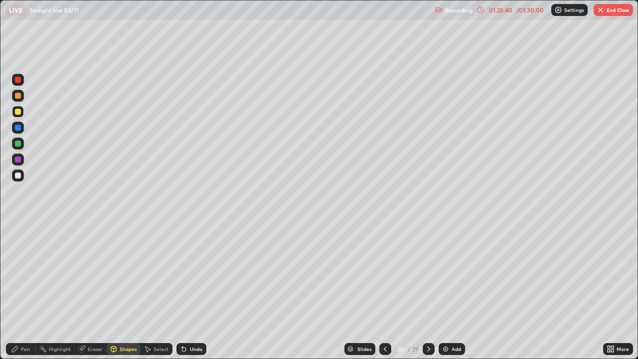
click at [125, 291] on div "Shapes" at bounding box center [128, 348] width 17 height 5
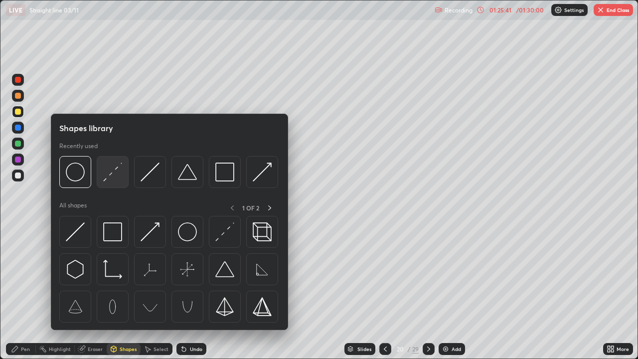
click at [115, 173] on img at bounding box center [112, 171] width 19 height 19
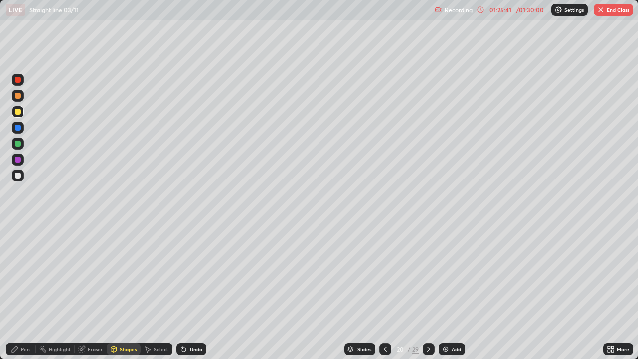
click at [17, 80] on div at bounding box center [18, 80] width 6 height 6
click at [383, 291] on icon at bounding box center [385, 349] width 8 height 8
click at [427, 291] on icon at bounding box center [429, 349] width 8 height 8
click at [23, 291] on div "Pen" at bounding box center [25, 348] width 9 height 5
click at [429, 291] on icon at bounding box center [428, 348] width 3 height 5
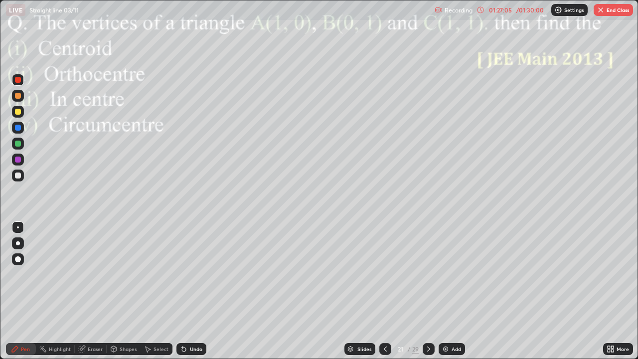
click at [13, 291] on icon at bounding box center [15, 349] width 8 height 8
click at [428, 291] on icon at bounding box center [429, 349] width 8 height 8
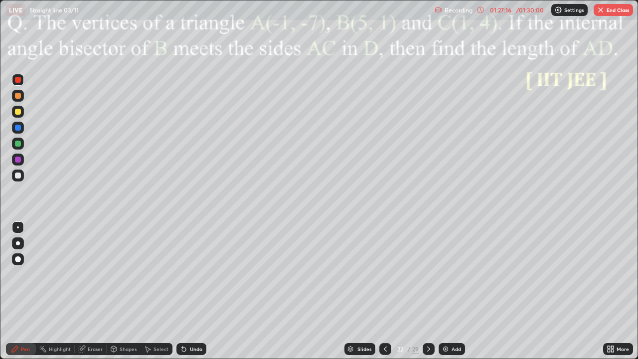
click at [428, 291] on icon at bounding box center [428, 348] width 3 height 5
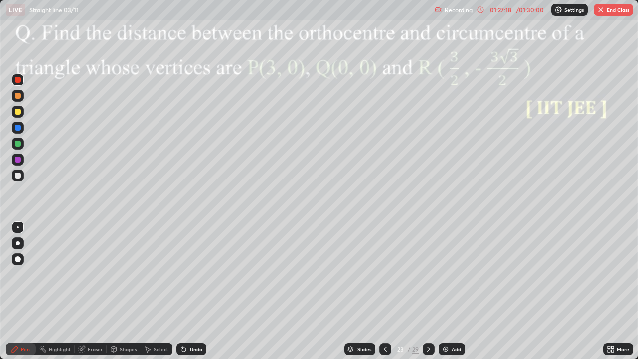
click at [427, 291] on icon at bounding box center [429, 349] width 8 height 8
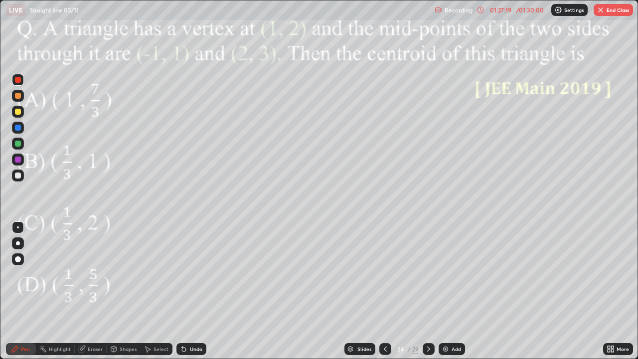
click at [428, 291] on icon at bounding box center [428, 348] width 3 height 5
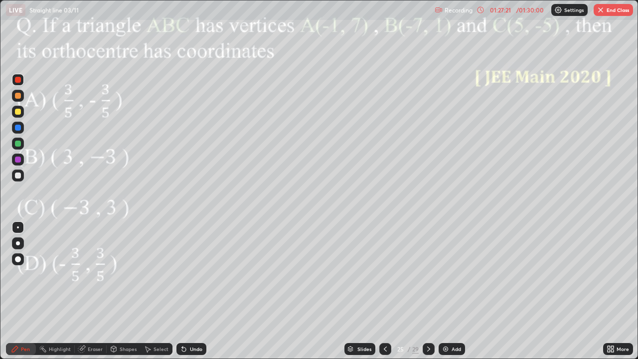
click at [428, 291] on icon at bounding box center [428, 348] width 3 height 5
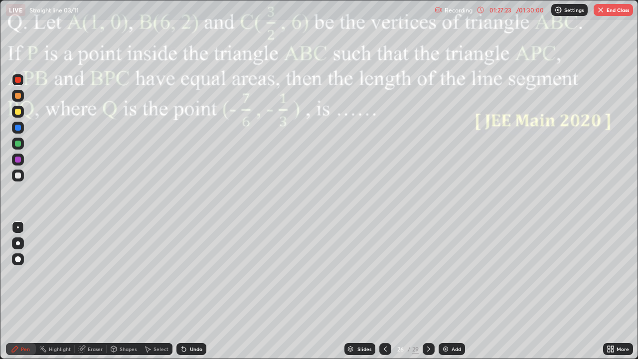
click at [429, 291] on icon at bounding box center [429, 349] width 8 height 8
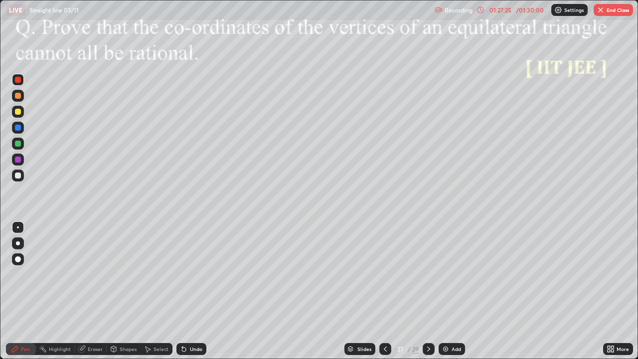
click at [428, 291] on icon at bounding box center [429, 349] width 8 height 8
click at [427, 291] on icon at bounding box center [429, 349] width 8 height 8
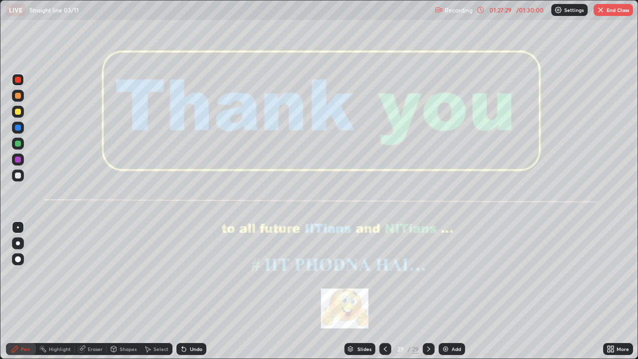
click at [384, 291] on icon at bounding box center [385, 349] width 8 height 8
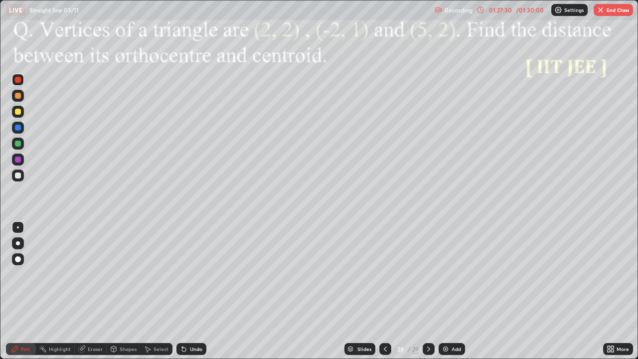
click at [384, 291] on icon at bounding box center [385, 349] width 8 height 8
click at [384, 291] on icon at bounding box center [385, 348] width 3 height 5
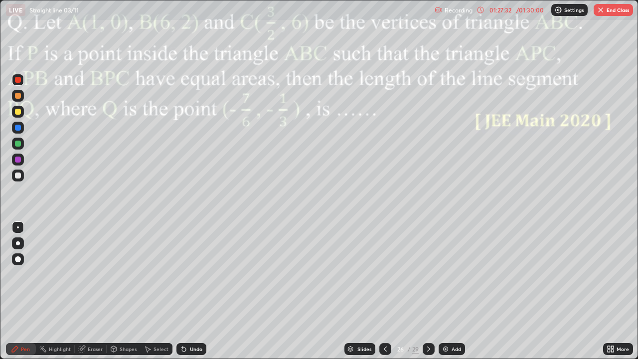
click at [384, 291] on icon at bounding box center [385, 349] width 8 height 8
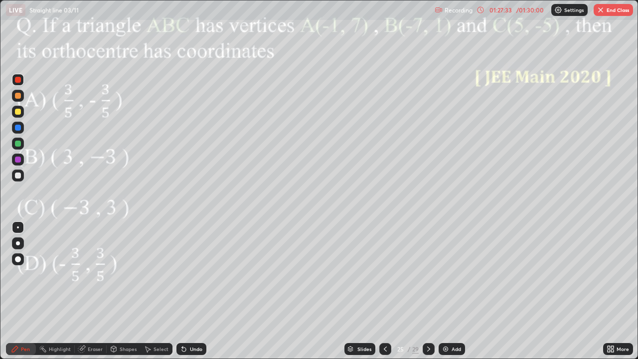
click at [384, 291] on icon at bounding box center [385, 349] width 8 height 8
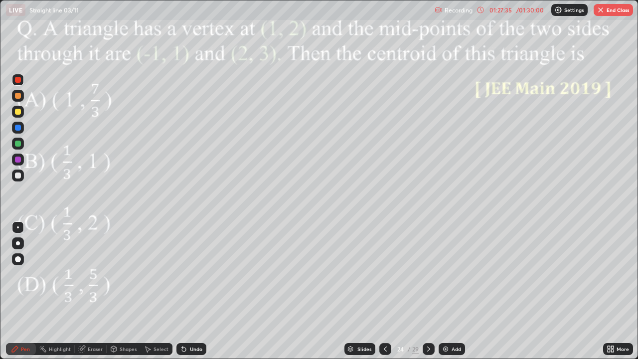
click at [384, 291] on icon at bounding box center [385, 349] width 8 height 8
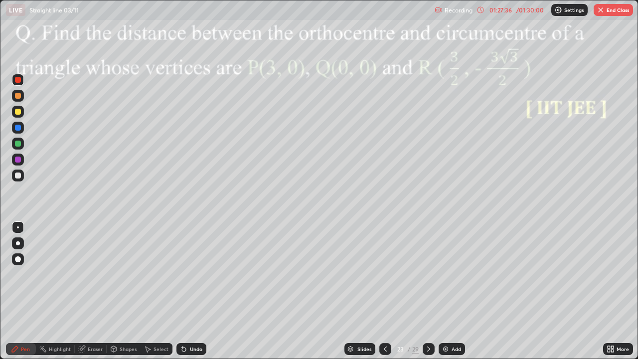
click at [384, 291] on icon at bounding box center [385, 348] width 3 height 5
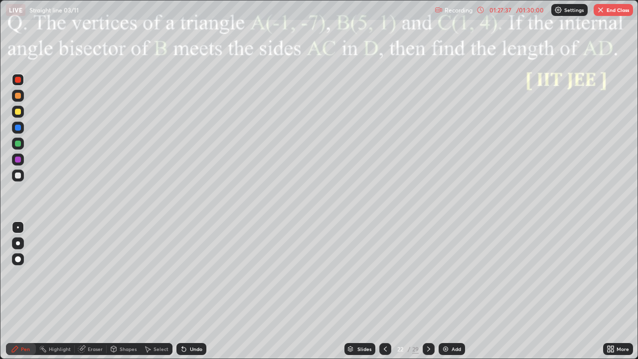
click at [384, 291] on icon at bounding box center [385, 348] width 3 height 5
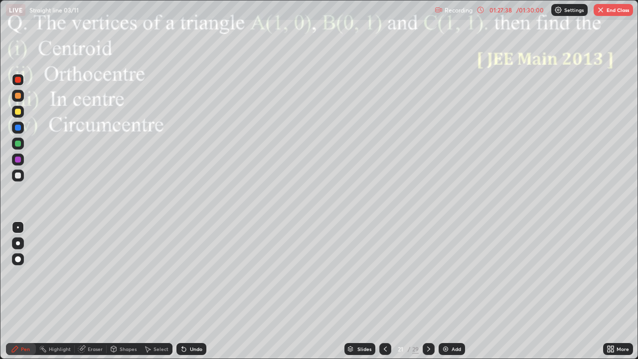
click at [384, 291] on icon at bounding box center [385, 349] width 8 height 8
click at [428, 291] on icon at bounding box center [429, 349] width 8 height 8
click at [611, 6] on button "End Class" at bounding box center [613, 10] width 39 height 12
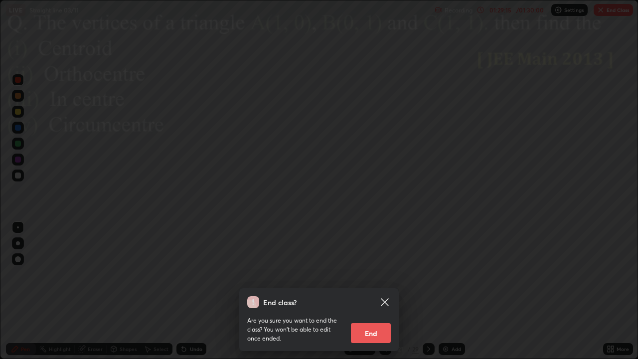
click at [378, 291] on button "End" at bounding box center [371, 333] width 40 height 20
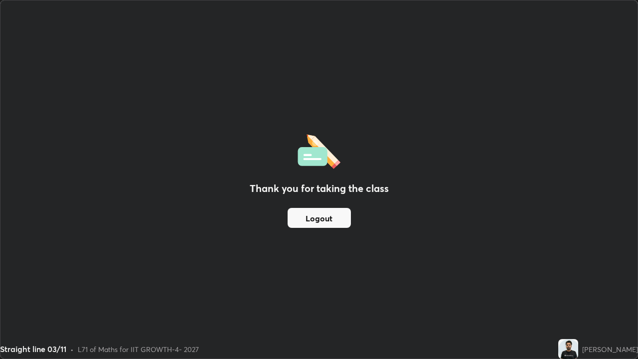
click at [324, 219] on button "Logout" at bounding box center [319, 218] width 63 height 20
